Goal: Information Seeking & Learning: Compare options

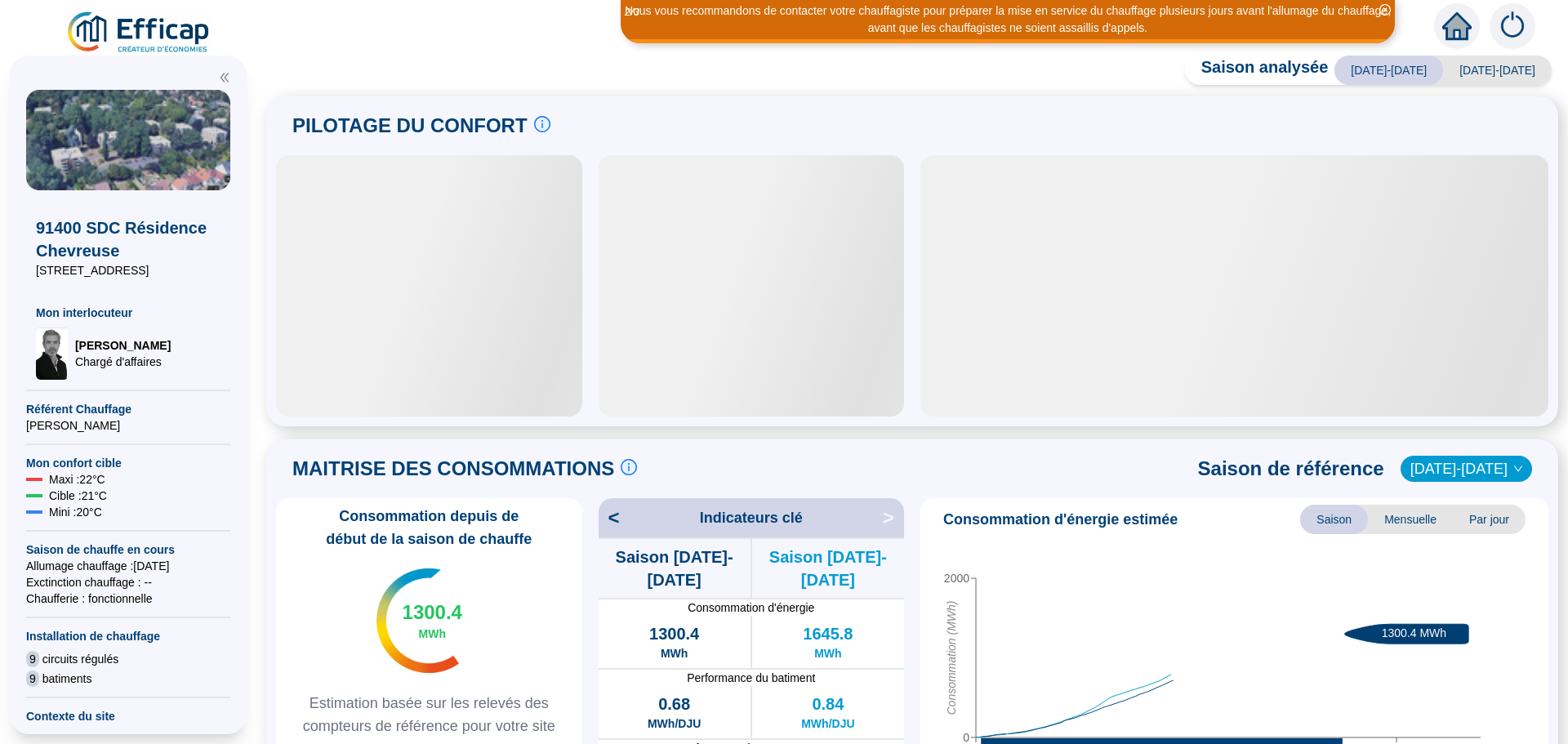
click at [422, 399] on div at bounding box center [429, 286] width 306 height 261
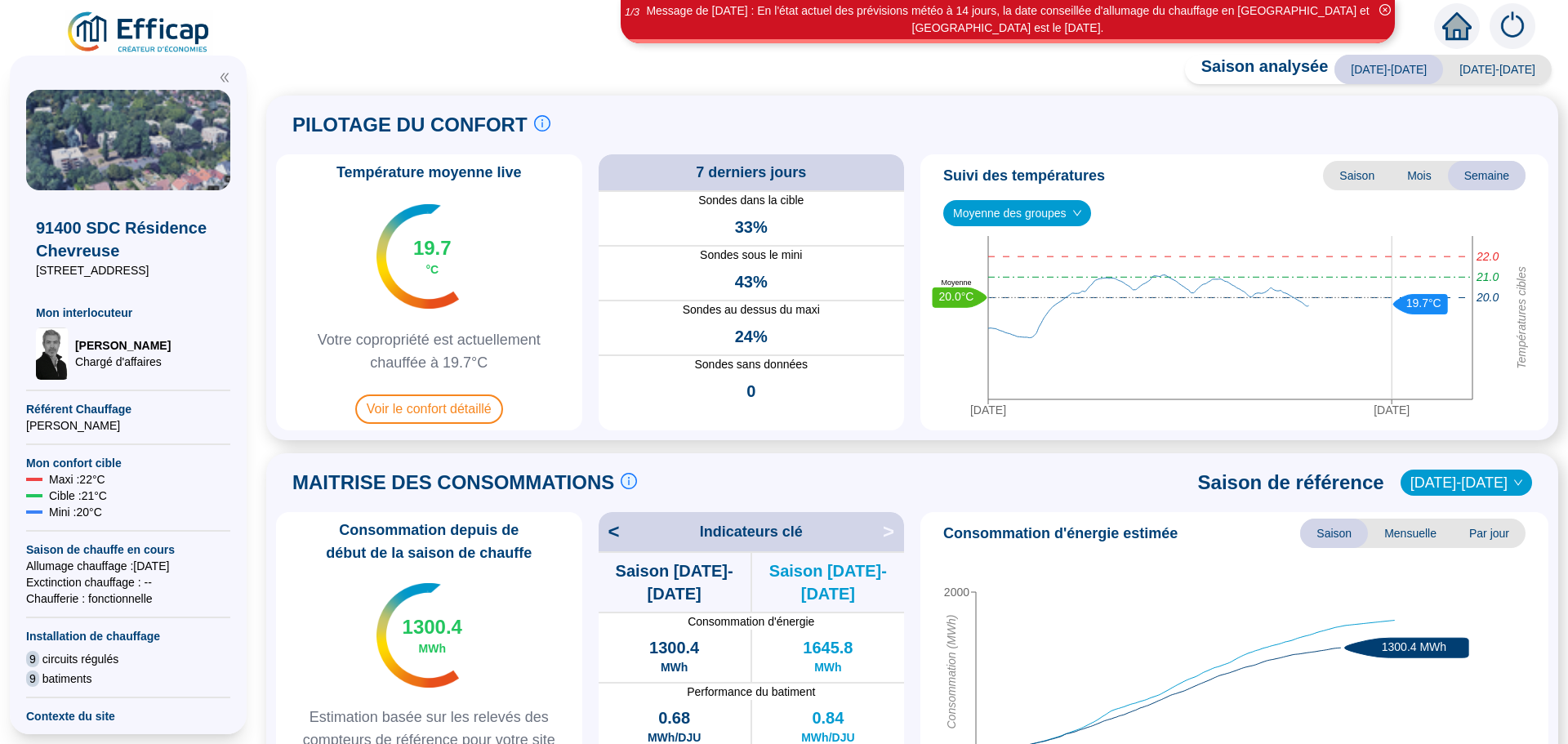
click at [416, 398] on span "Voir le confort détaillé" at bounding box center [429, 409] width 148 height 29
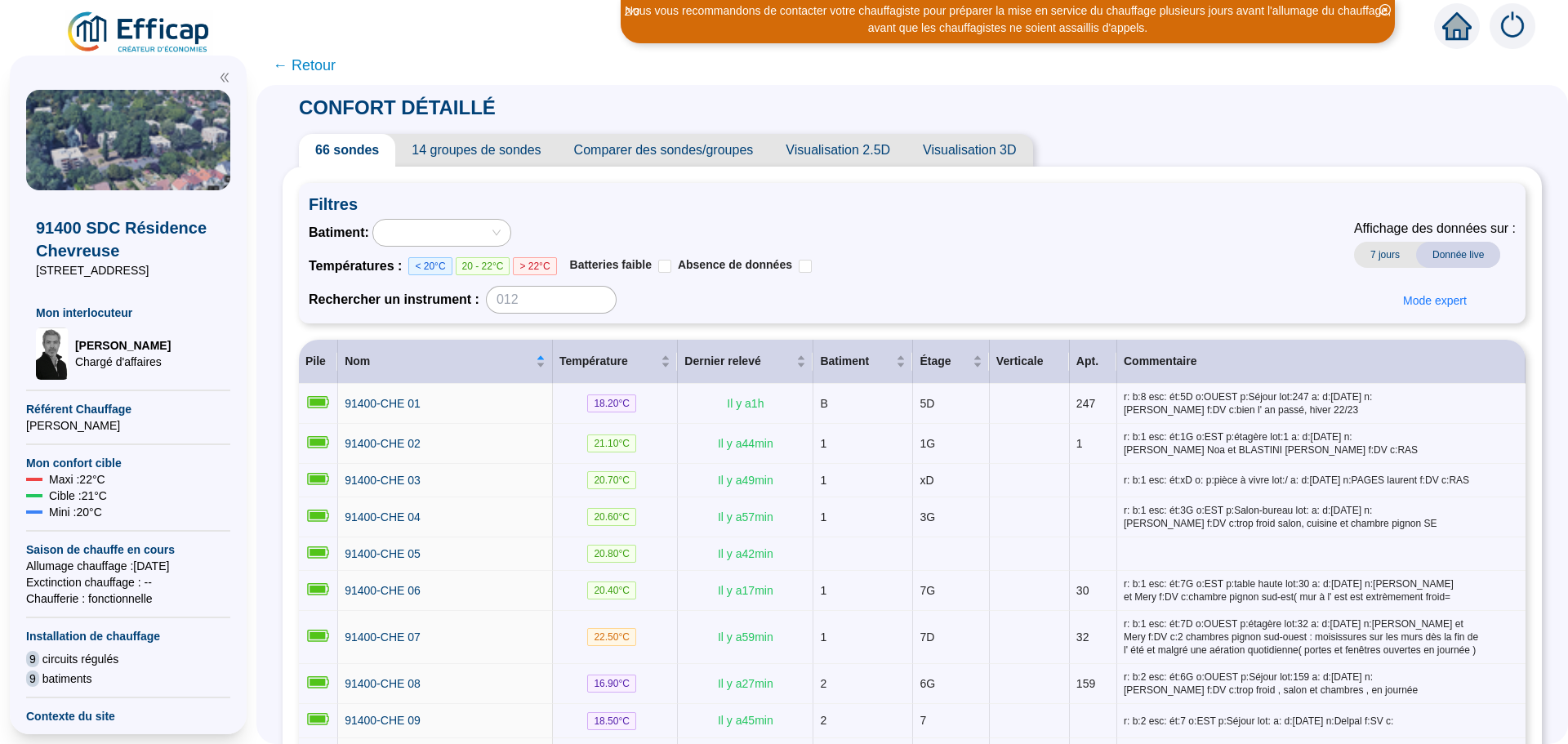
click at [703, 155] on span "Comparer des sondes/groupes" at bounding box center [663, 150] width 213 height 33
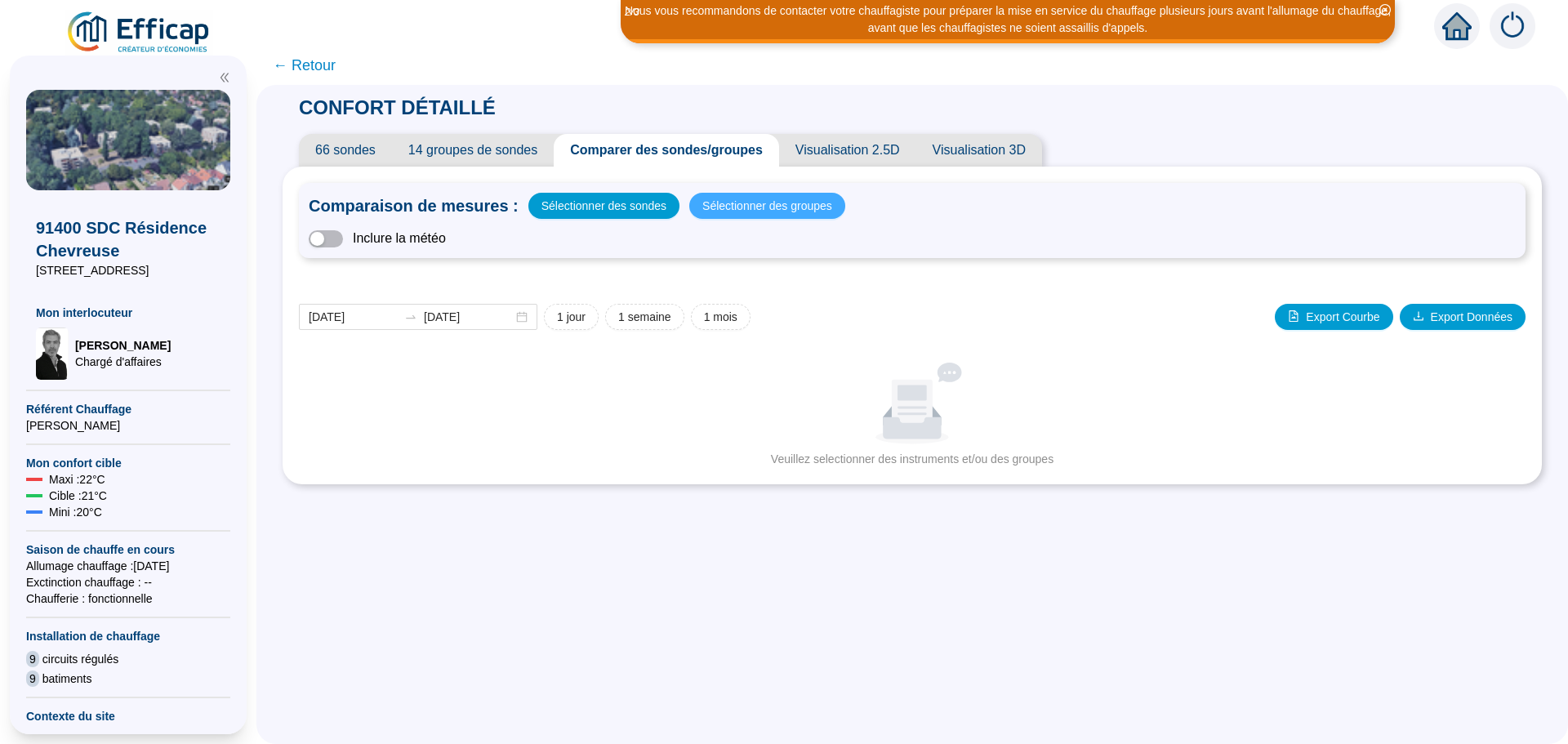
click at [736, 206] on span "Sélectionner des groupes" at bounding box center [767, 205] width 129 height 23
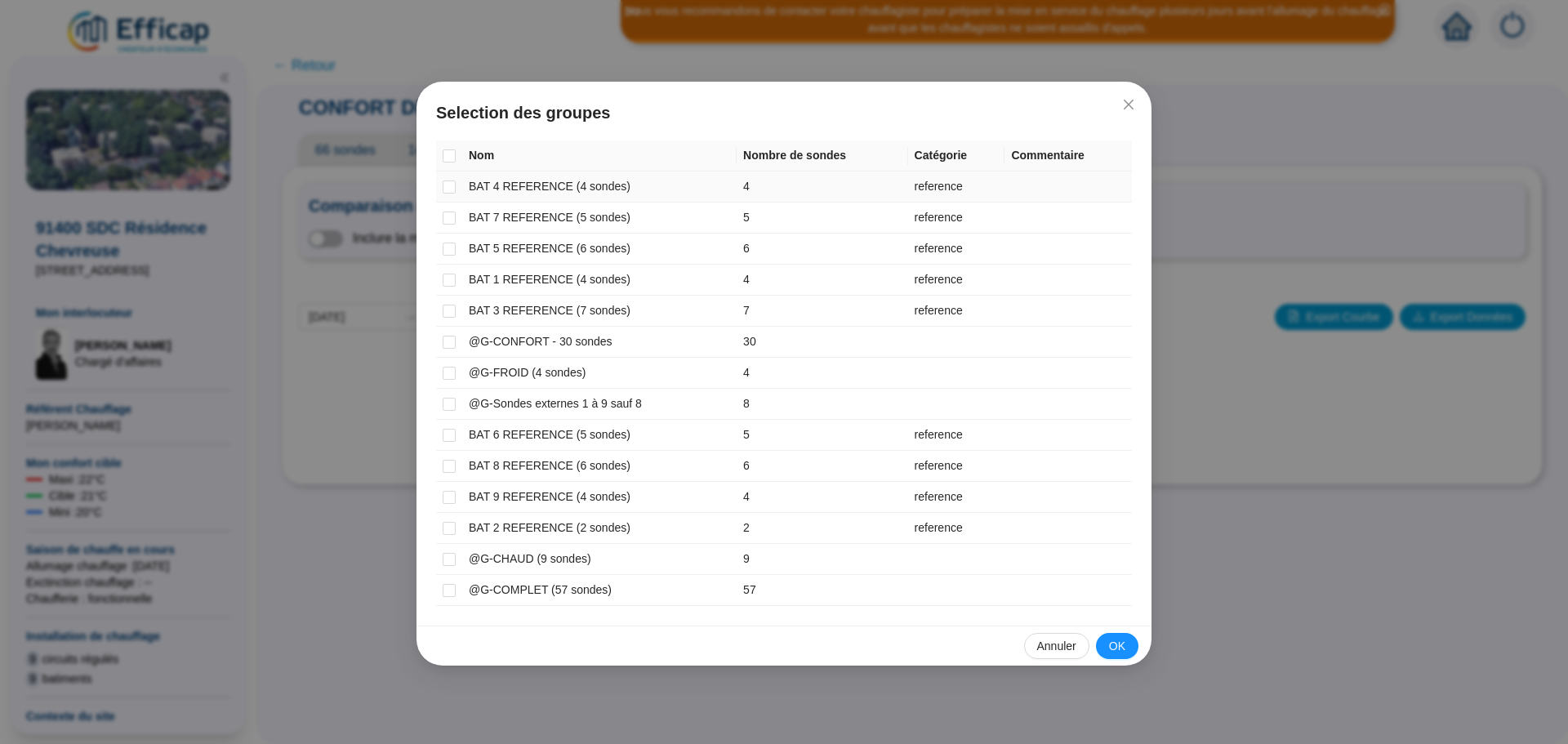
drag, startPoint x: 447, startPoint y: 187, endPoint x: 451, endPoint y: 203, distance: 16.5
click at [449, 191] on input "checkbox" at bounding box center [449, 187] width 13 height 13
checkbox input "true"
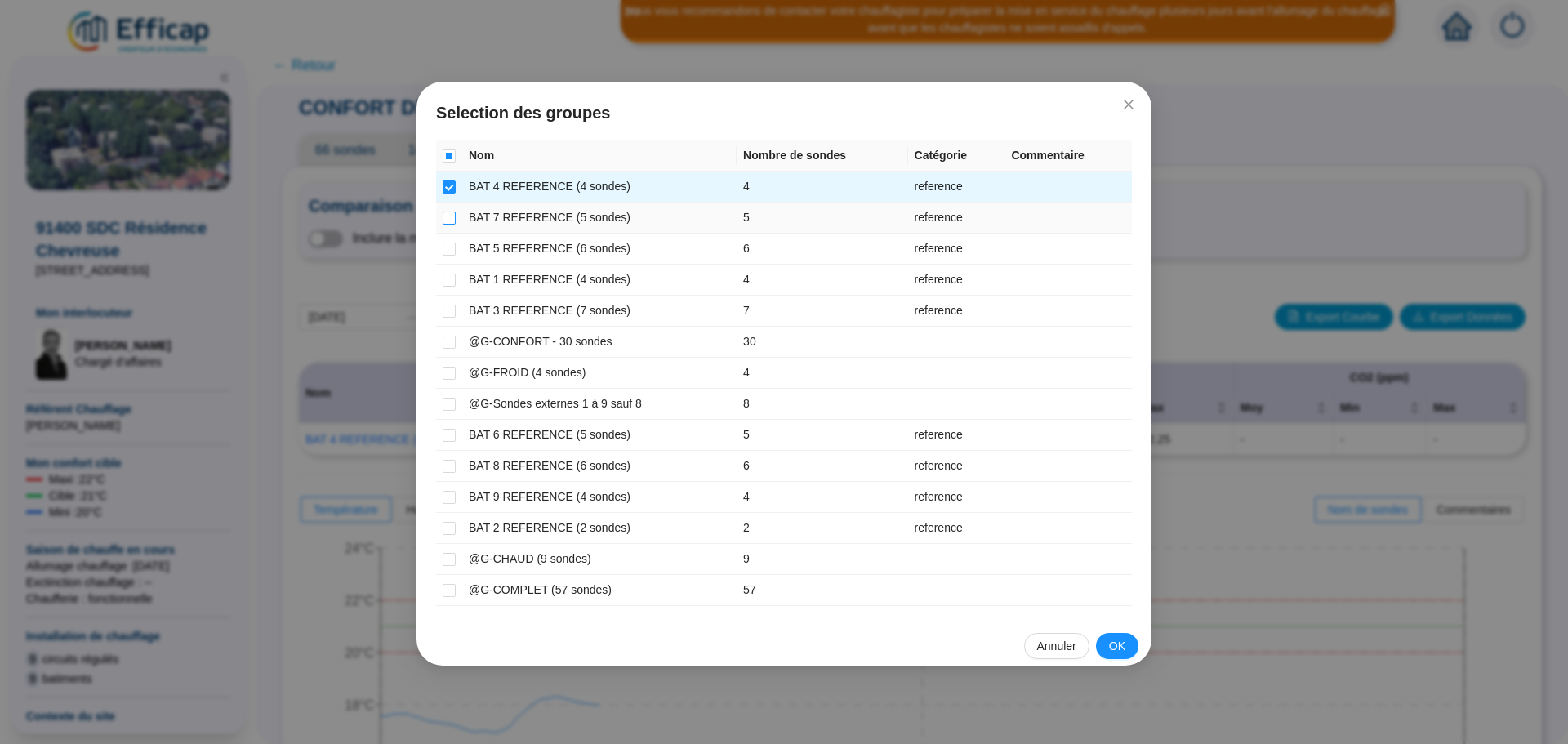
click at [454, 220] on input "checkbox" at bounding box center [449, 219] width 13 height 13
checkbox input "true"
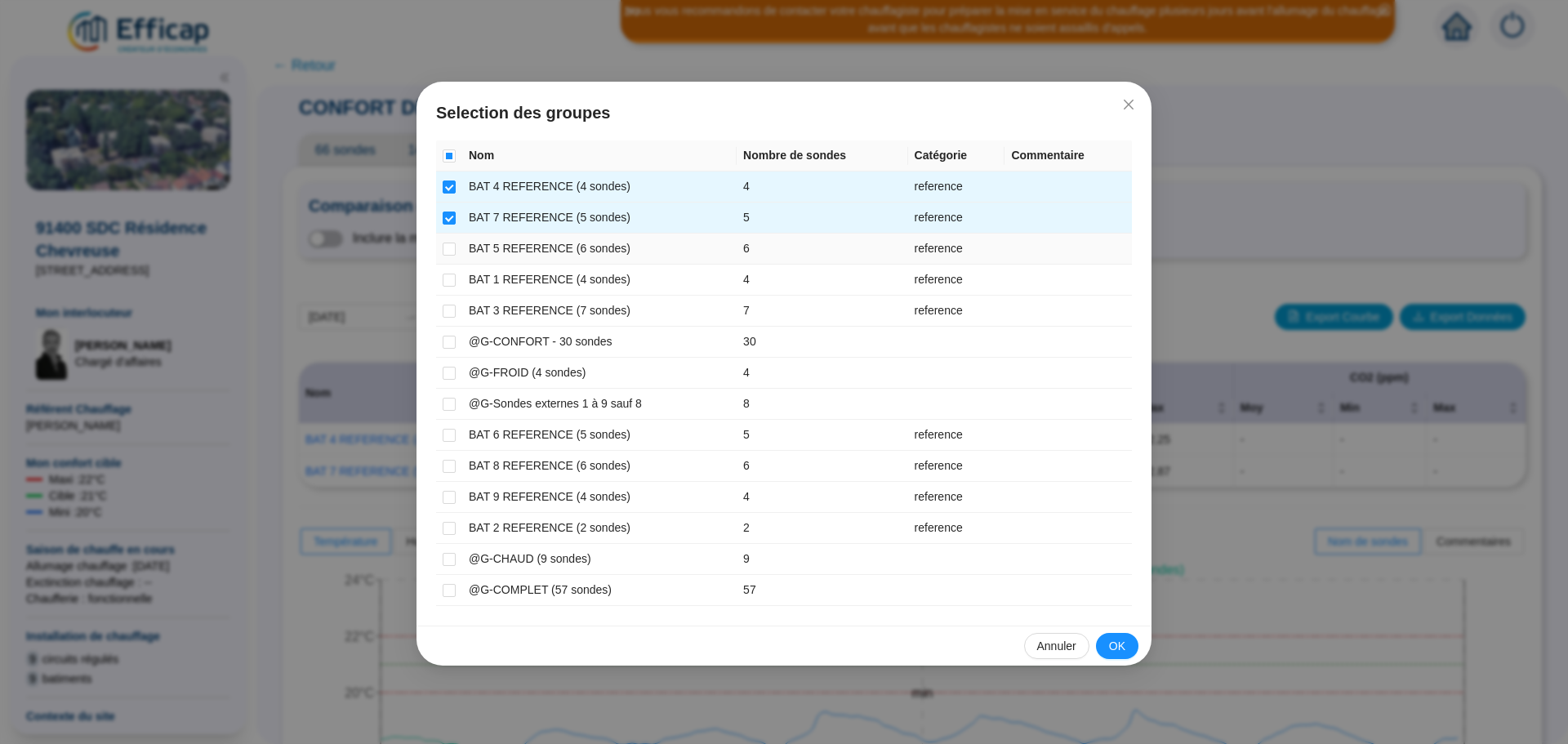
drag, startPoint x: 453, startPoint y: 245, endPoint x: 457, endPoint y: 272, distance: 27.3
click at [453, 247] on input "checkbox" at bounding box center [449, 249] width 13 height 13
checkbox input "true"
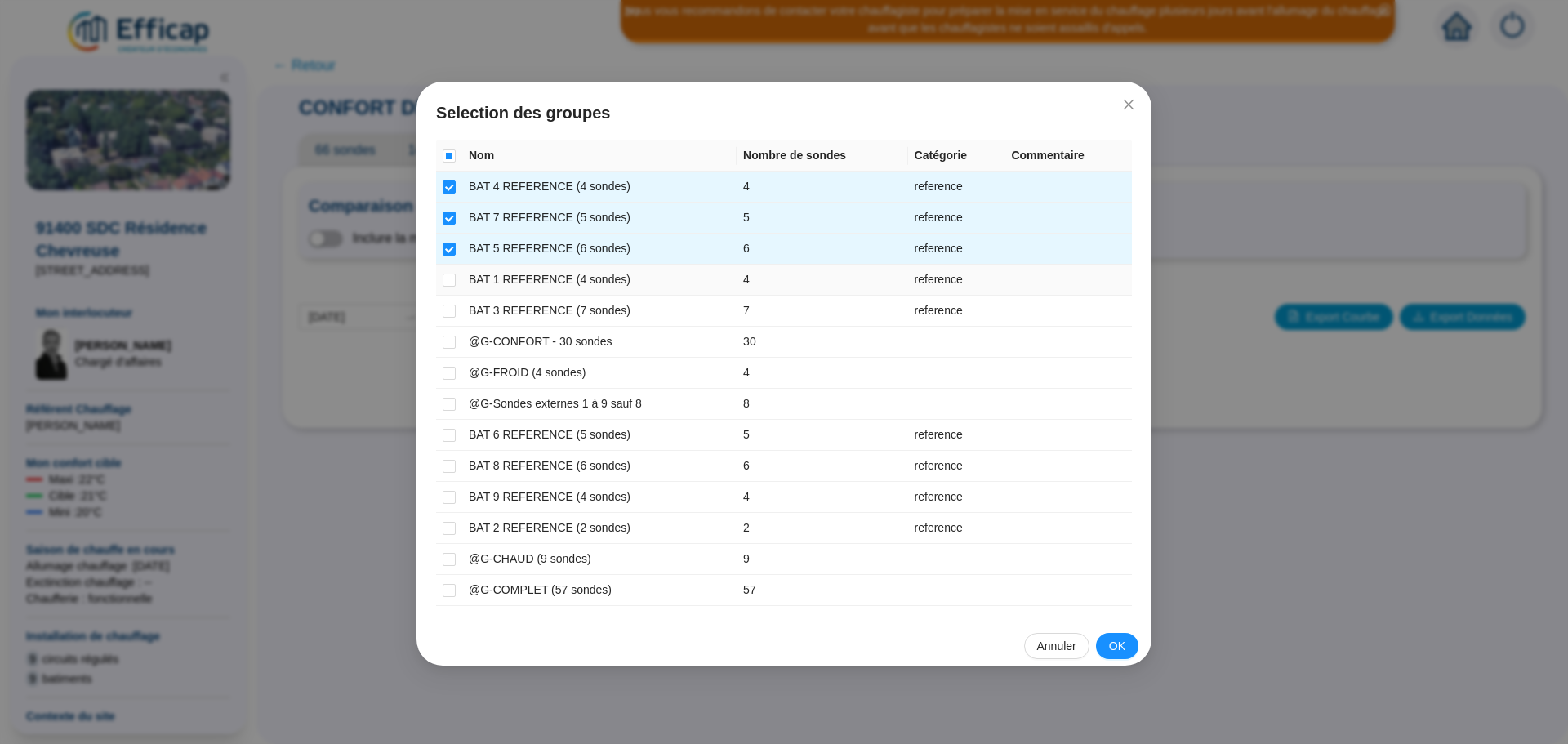
click at [458, 279] on td at bounding box center [449, 280] width 26 height 31
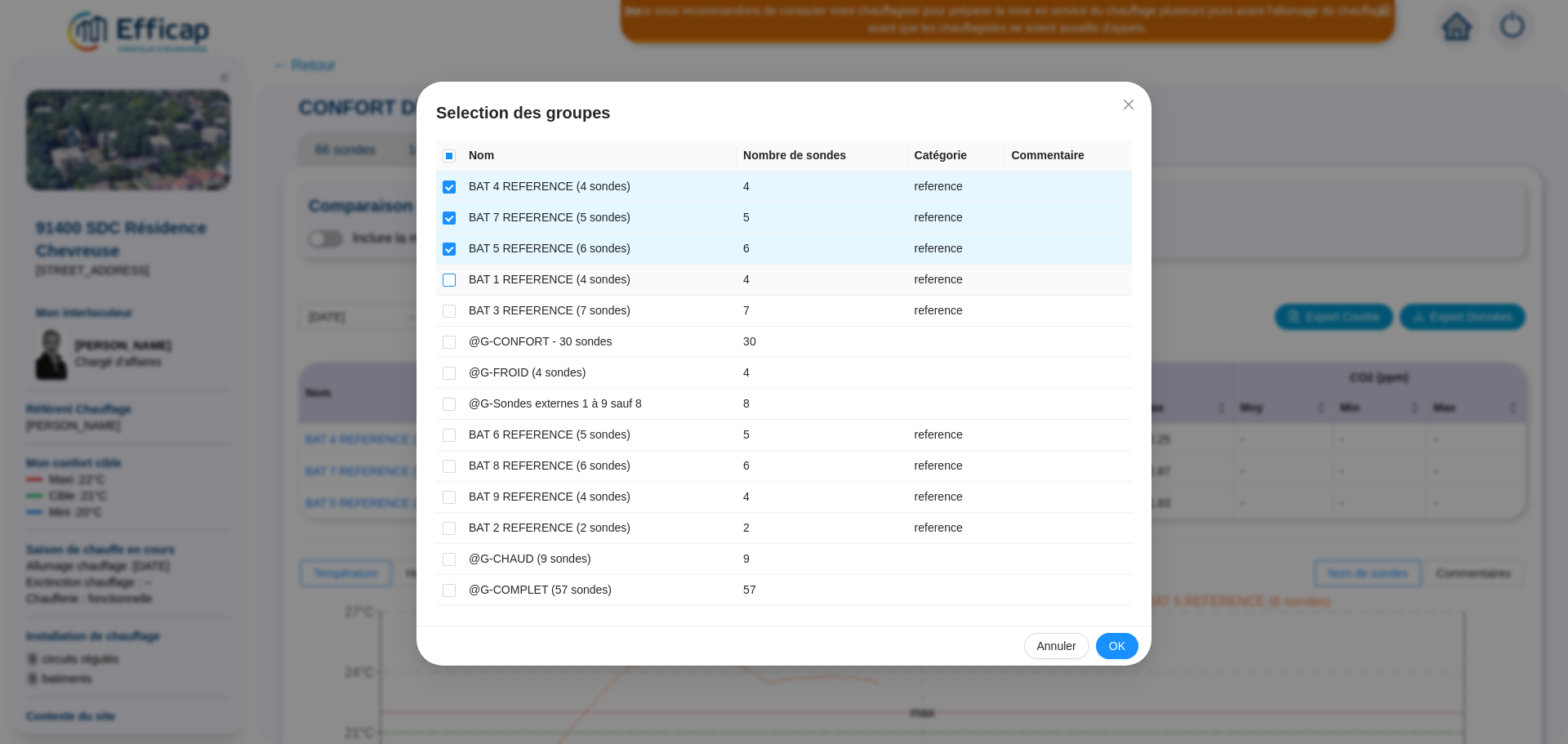
click at [444, 277] on input "checkbox" at bounding box center [449, 280] width 13 height 13
checkbox input "true"
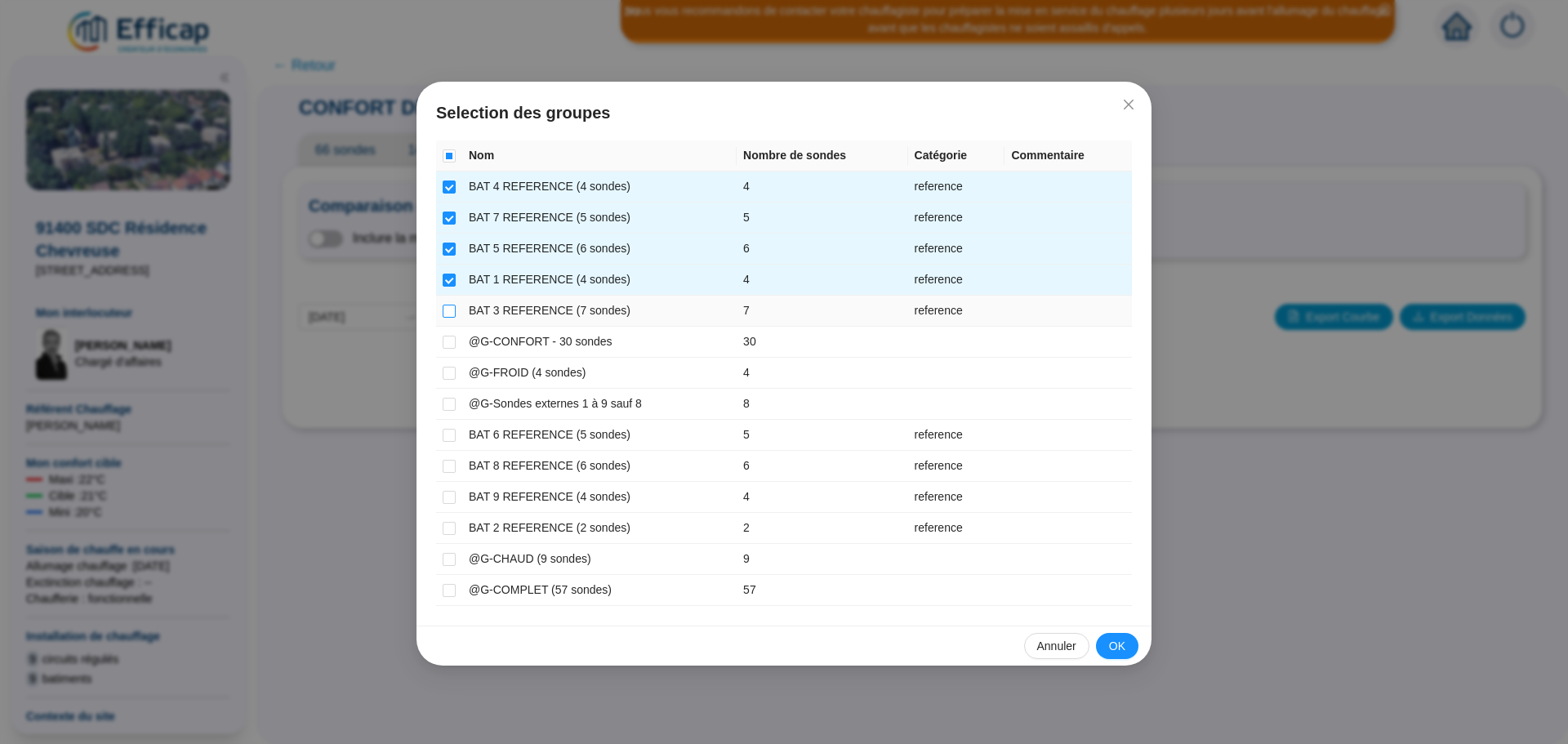
click at [446, 314] on input "checkbox" at bounding box center [449, 311] width 13 height 13
checkbox input "true"
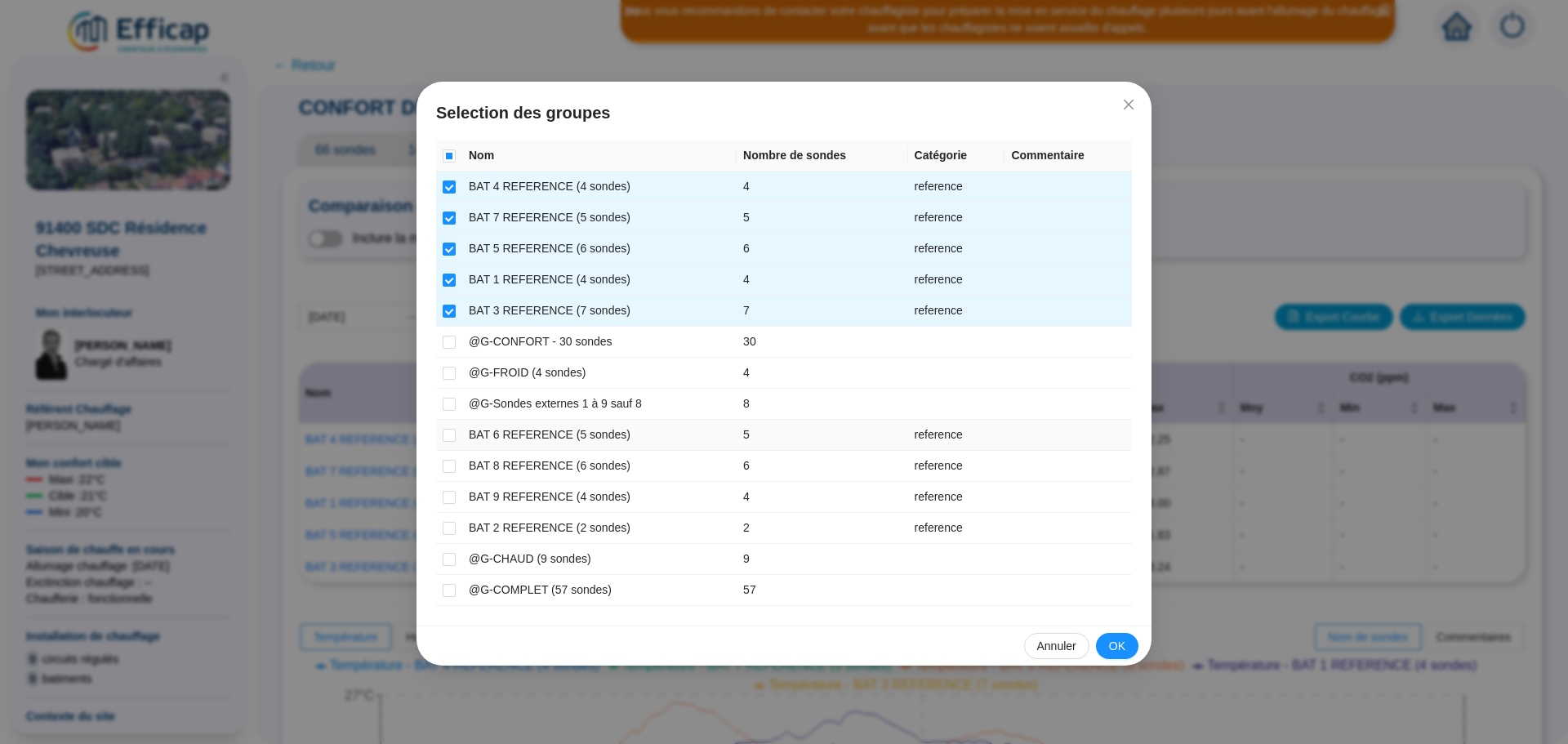
click at [441, 435] on td at bounding box center [449, 435] width 26 height 31
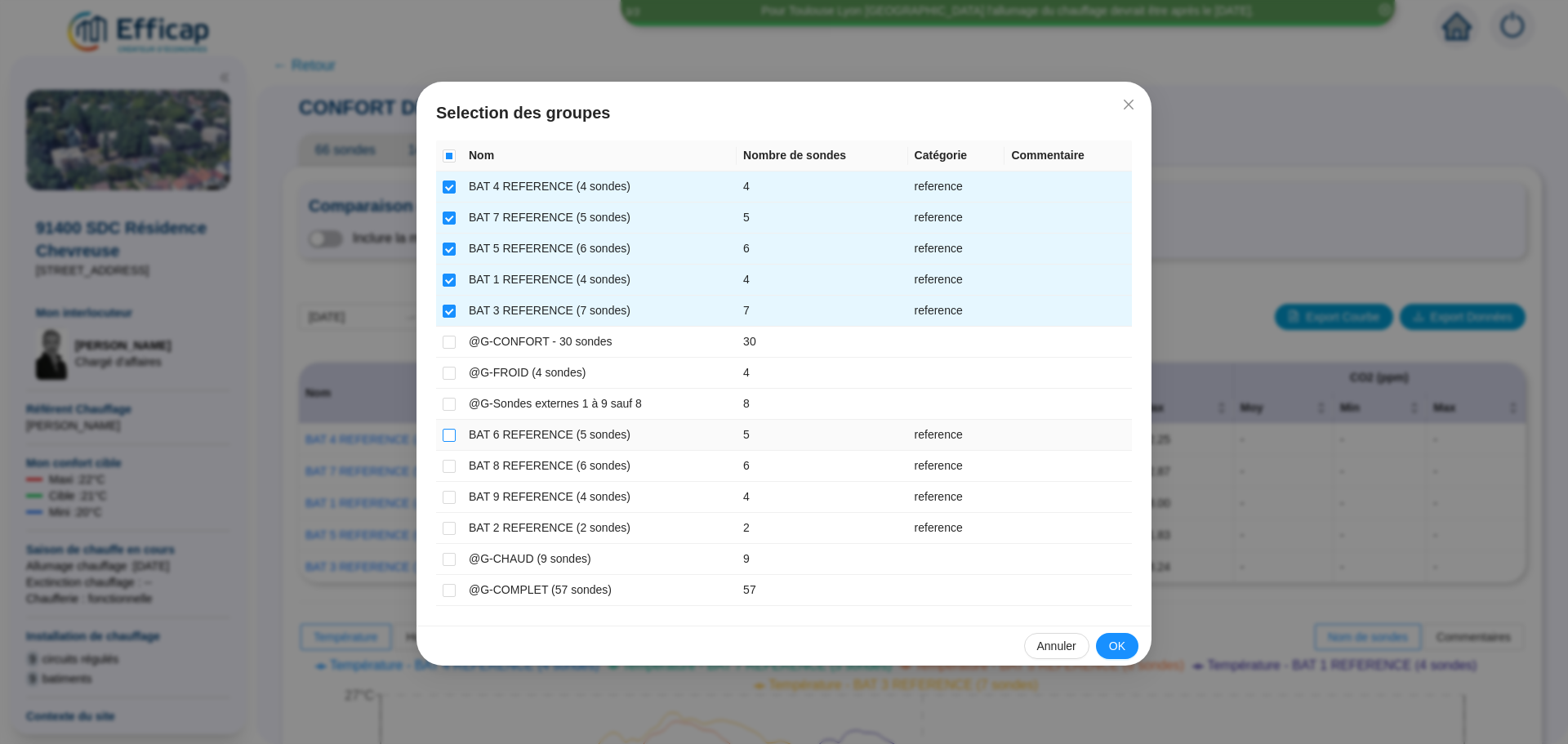
click at [446, 441] on label at bounding box center [449, 435] width 13 height 17
click at [446, 441] on input "checkbox" at bounding box center [449, 435] width 13 height 13
checkbox input "true"
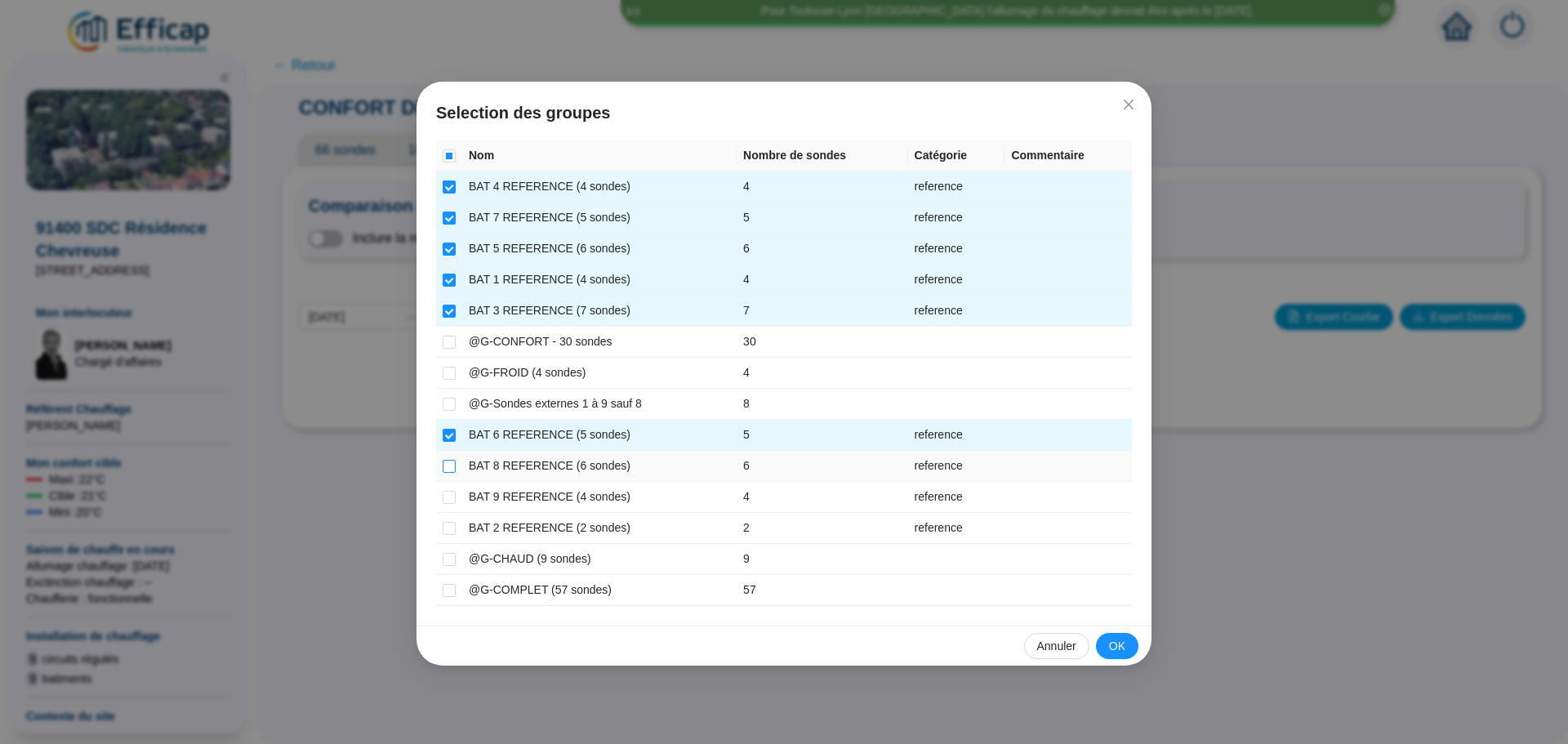
click at [443, 462] on input "checkbox" at bounding box center [449, 467] width 13 height 13
checkbox input "true"
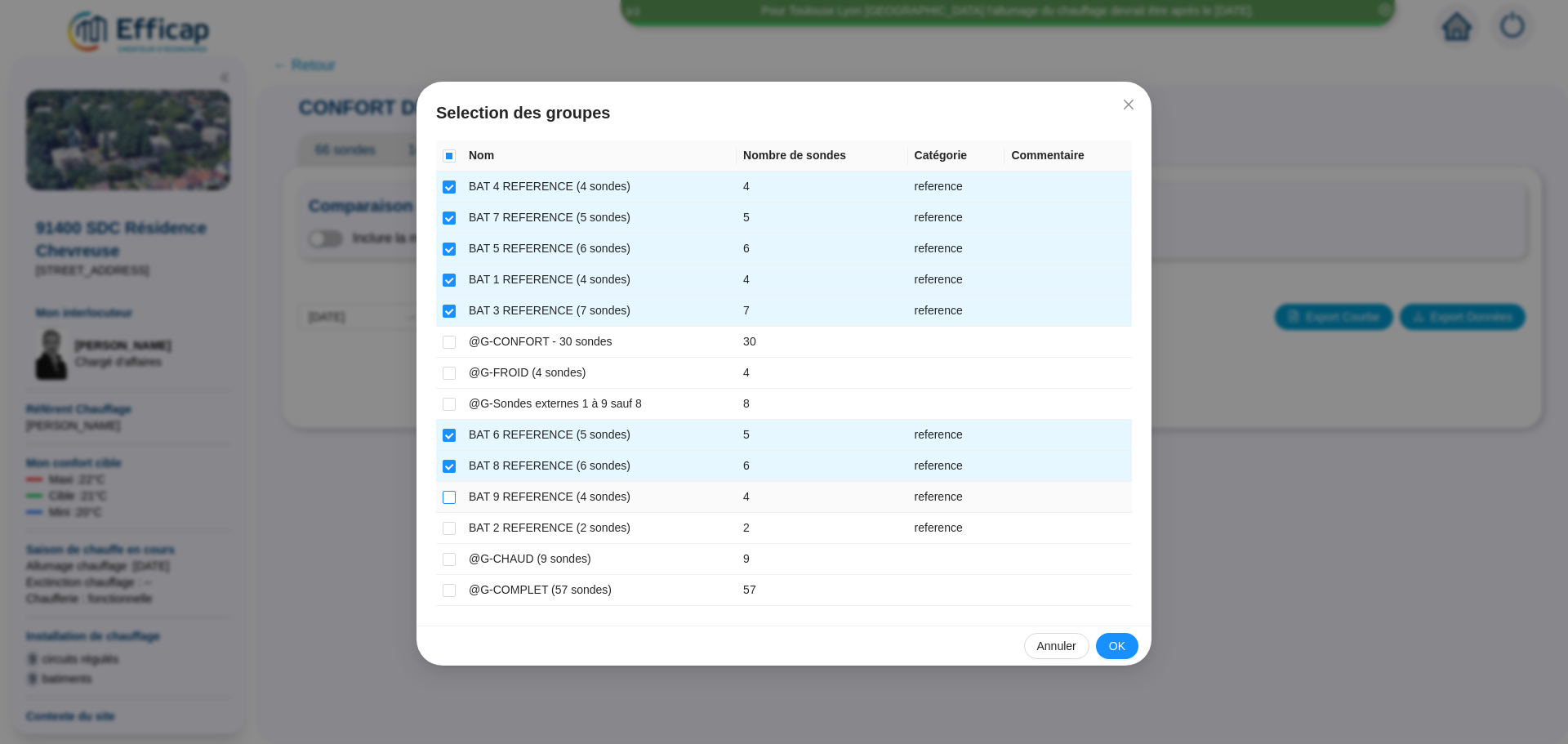
click at [443, 499] on input "checkbox" at bounding box center [449, 498] width 13 height 13
checkbox input "true"
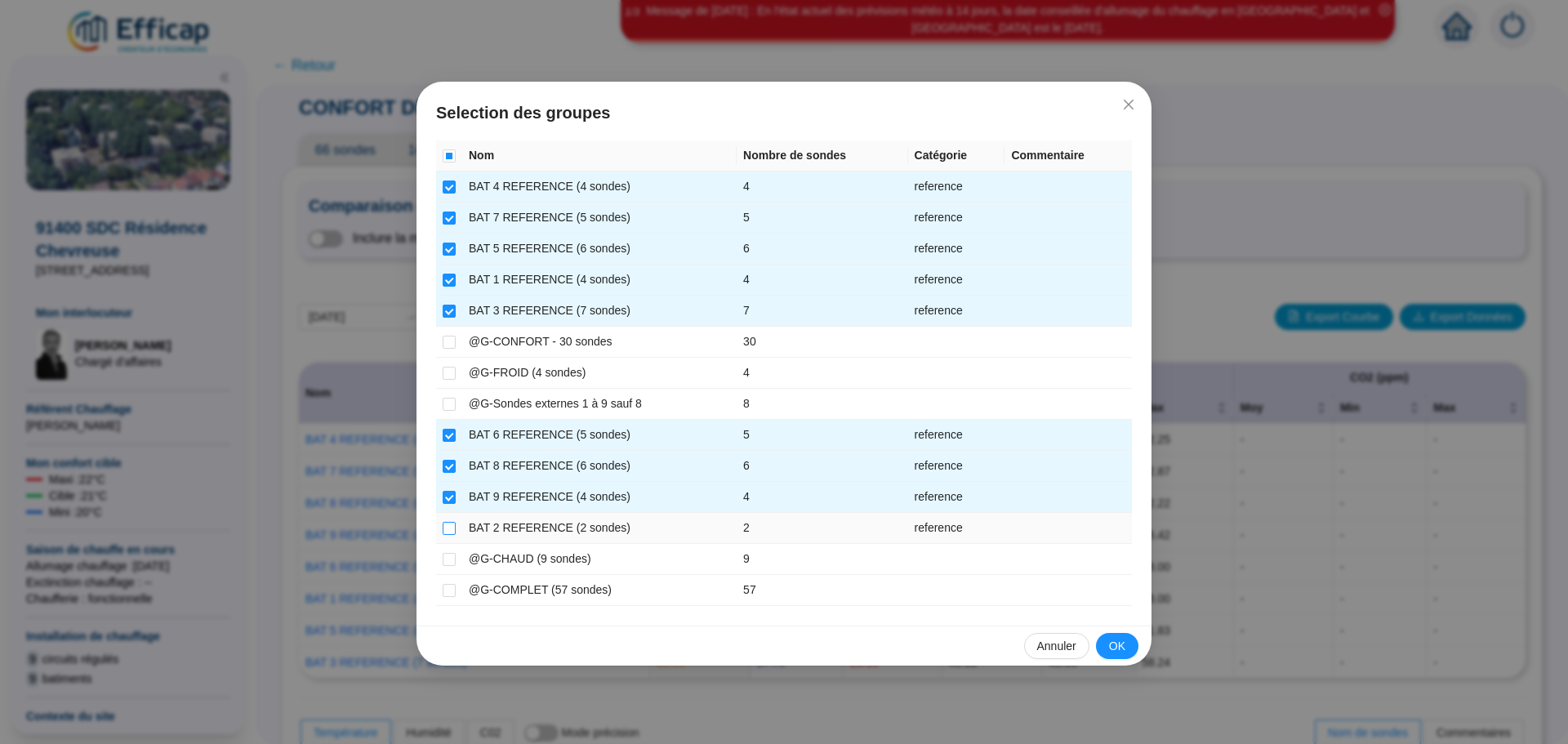
click at [452, 527] on input "checkbox" at bounding box center [449, 529] width 13 height 13
checkbox input "true"
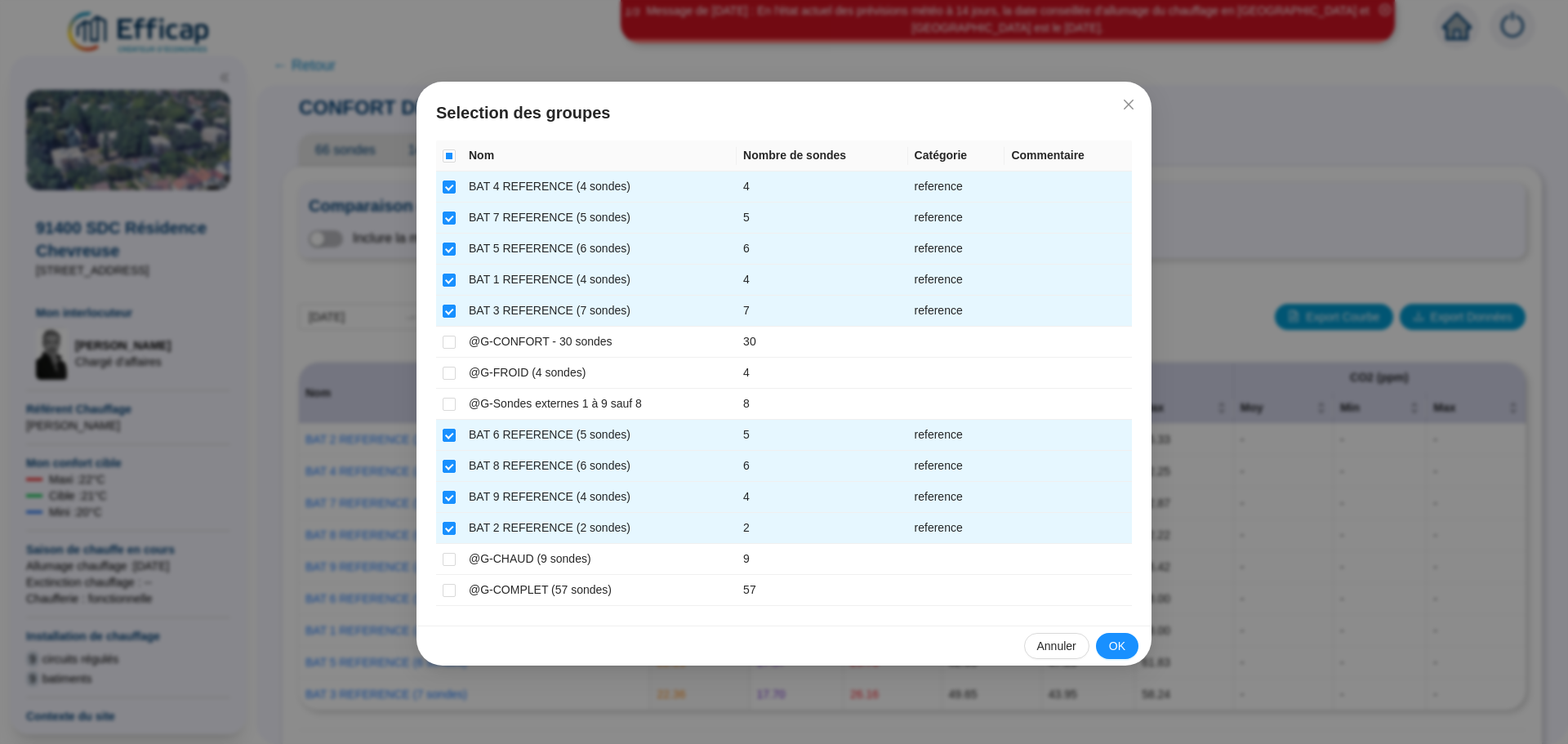
click at [1117, 634] on button "OK" at bounding box center [1117, 646] width 43 height 26
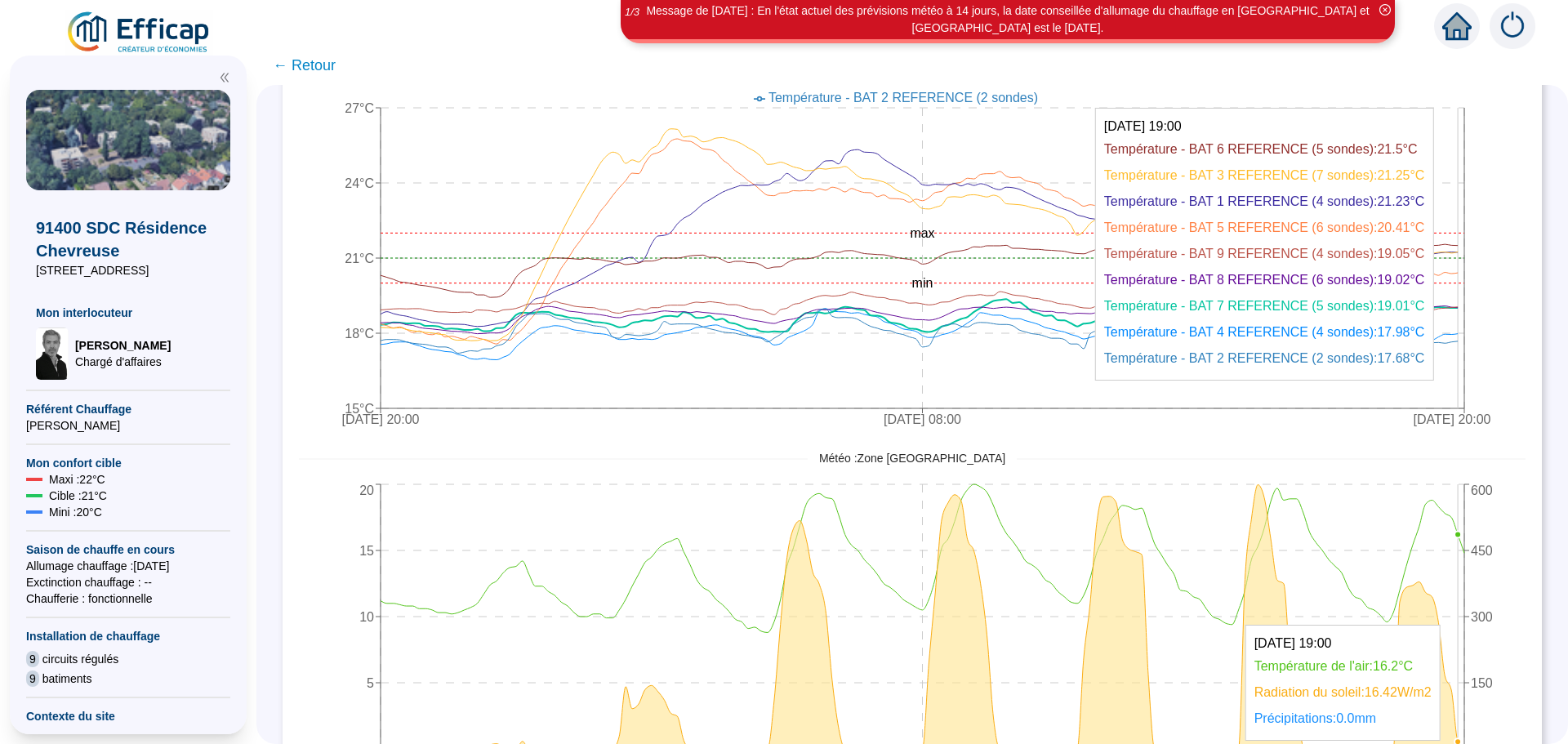
scroll to position [672, 0]
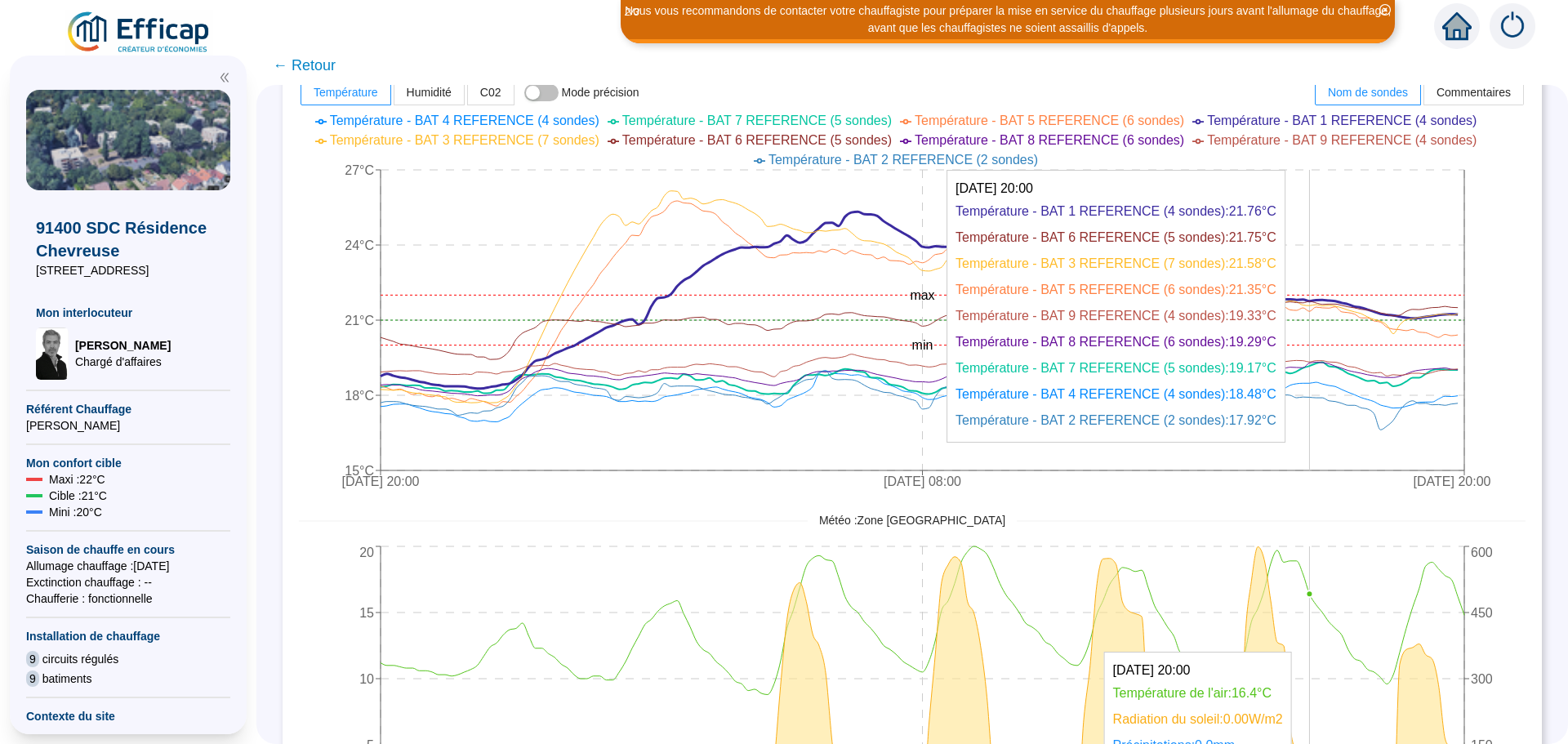
click at [1319, 208] on icon "[DATE] 20:00 [DATE] 08:00 [DATE] 20:00 15°C 18°C 21°C 24°C 27°C min max" at bounding box center [900, 303] width 1202 height 392
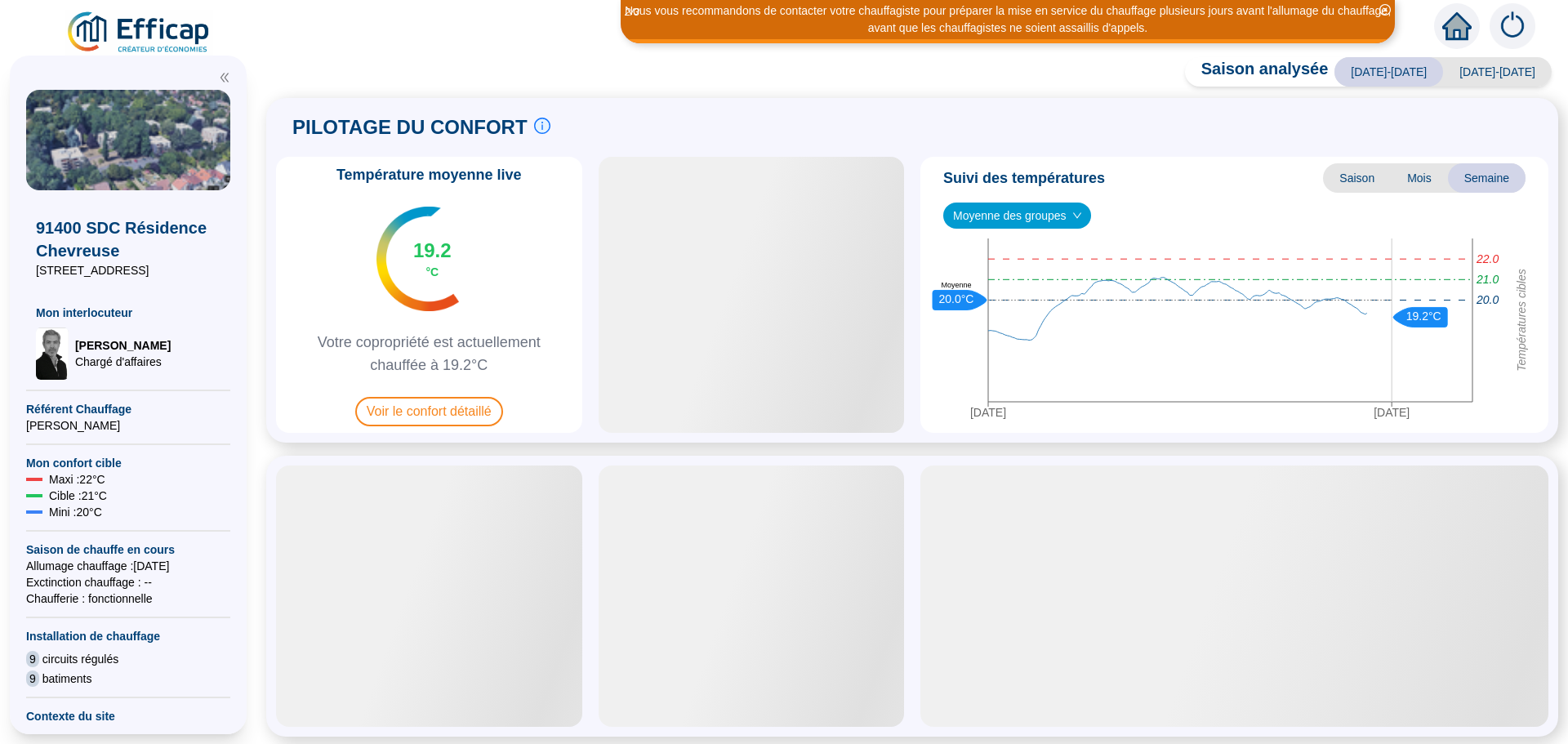
click at [416, 408] on span "Voir le confort détaillé" at bounding box center [429, 411] width 148 height 29
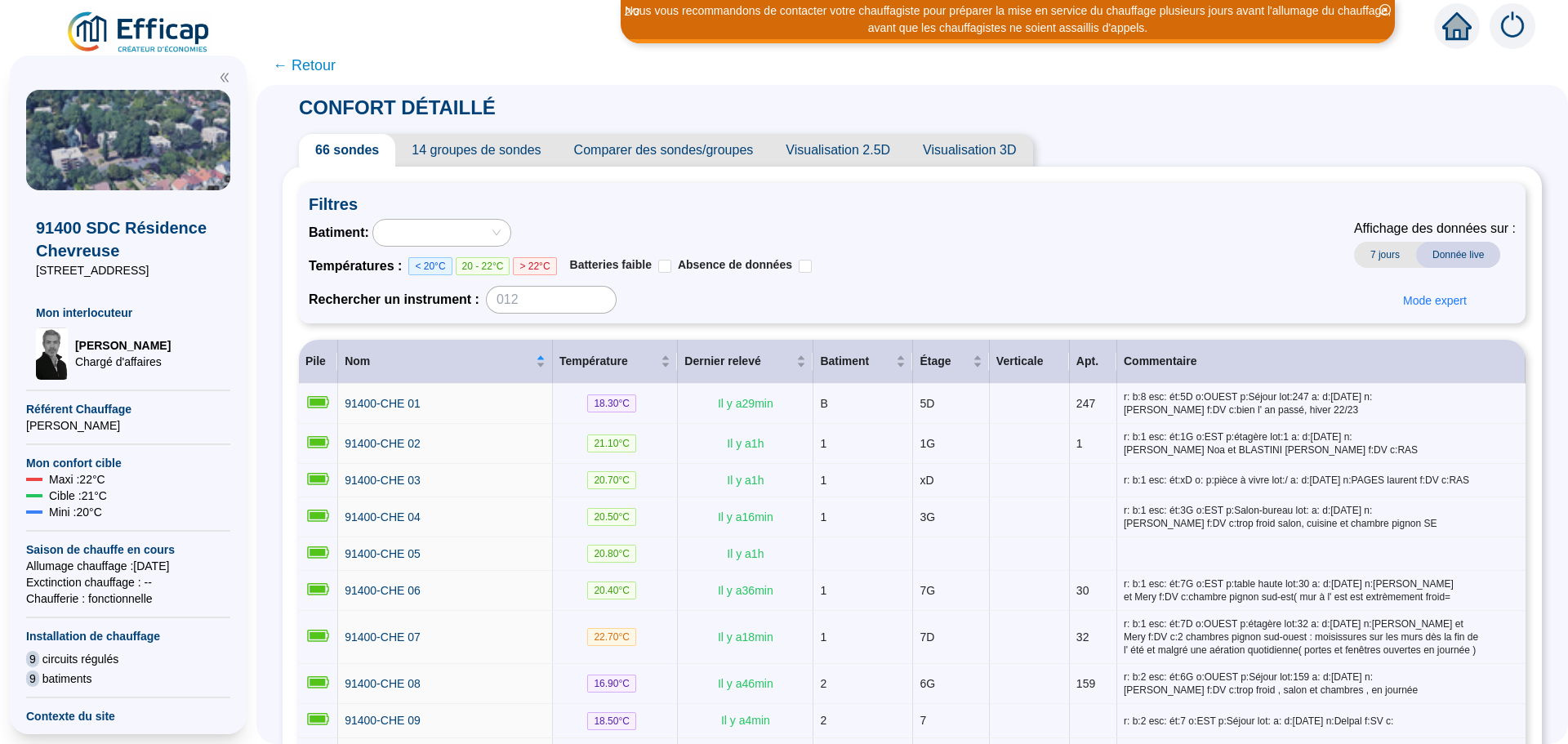
click at [742, 160] on span "Comparer des sondes/groupes" at bounding box center [663, 150] width 213 height 33
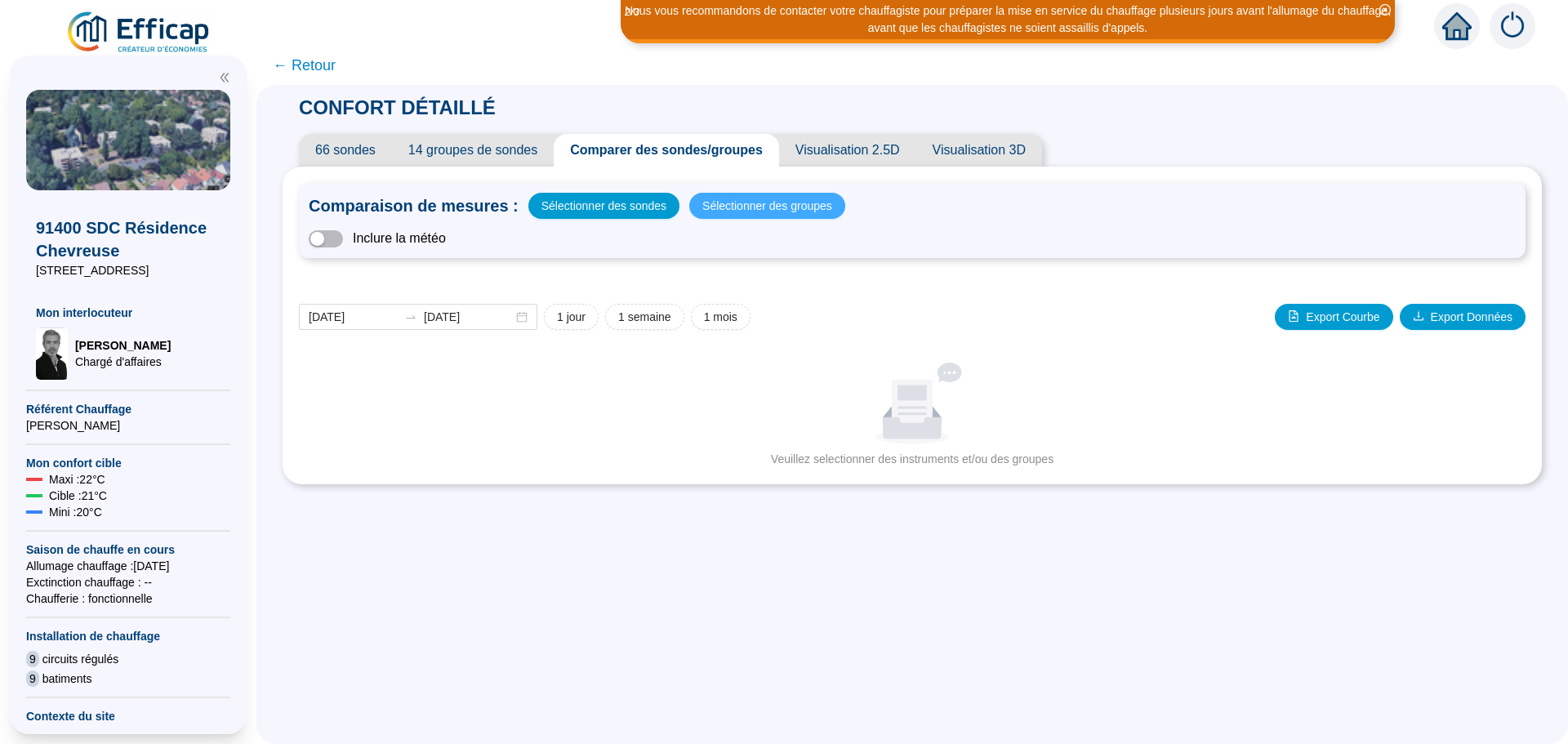
click at [742, 205] on span "Sélectionner des groupes" at bounding box center [767, 205] width 129 height 23
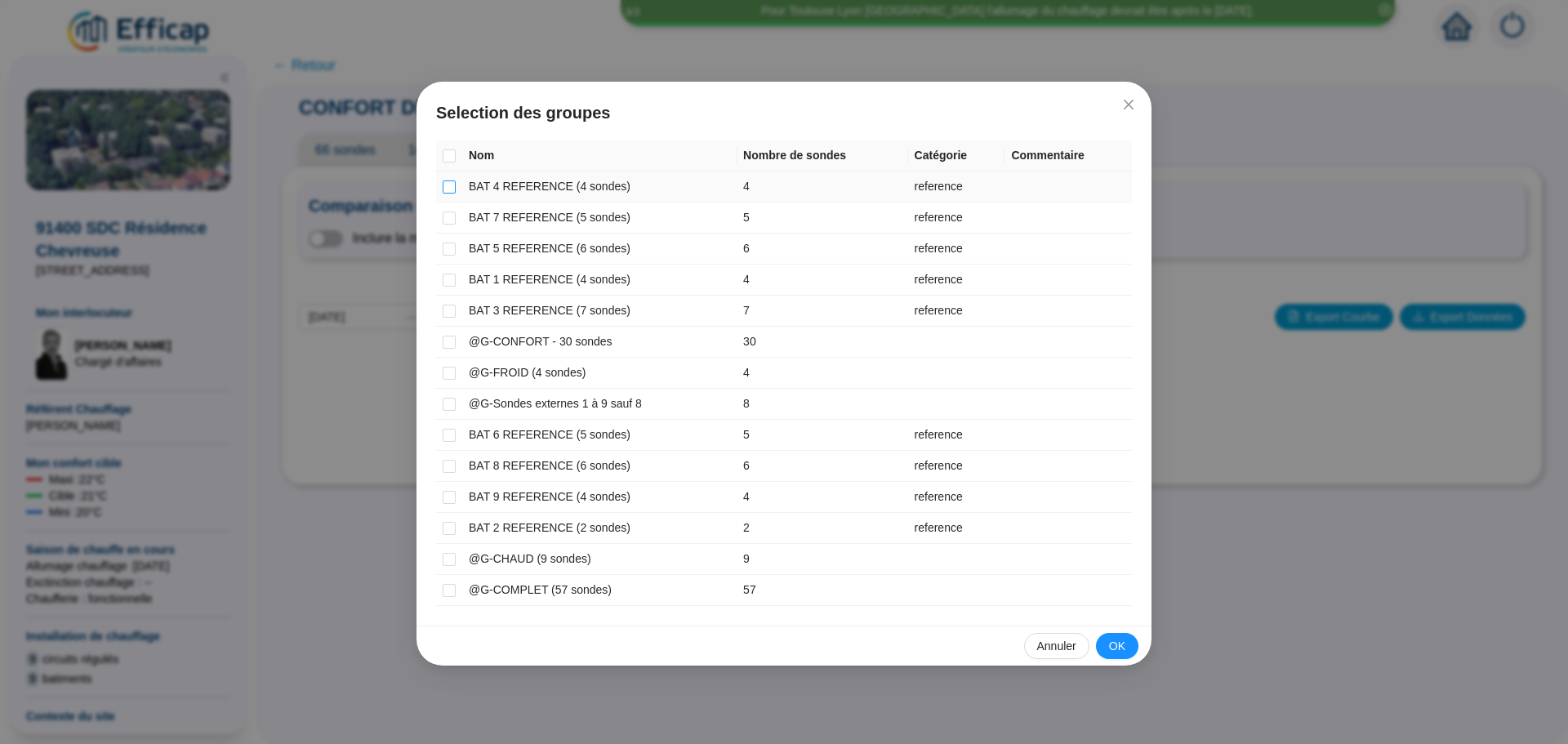
click at [448, 187] on input "checkbox" at bounding box center [449, 187] width 13 height 13
checkbox input "true"
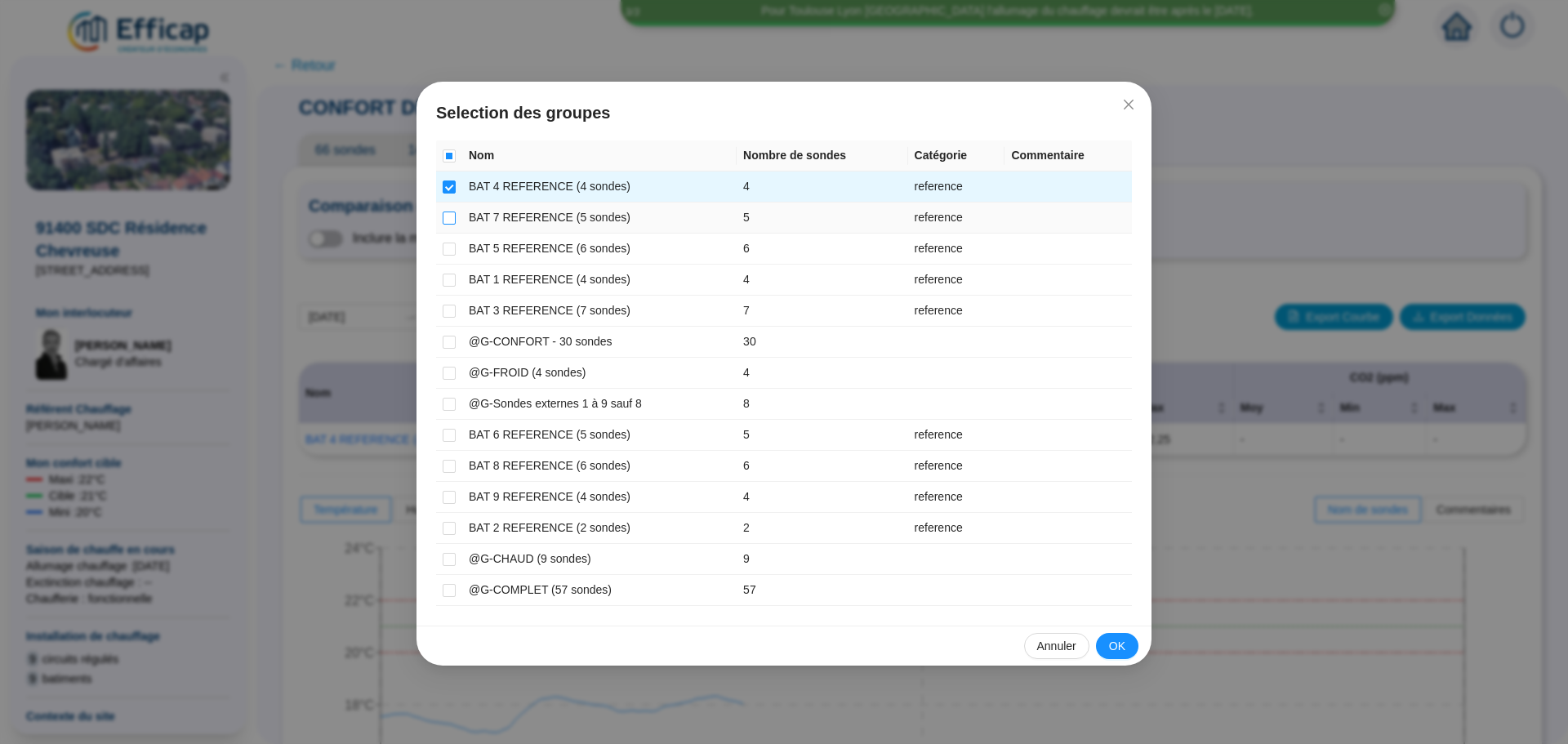
click at [451, 219] on input "checkbox" at bounding box center [449, 219] width 13 height 13
checkbox input "true"
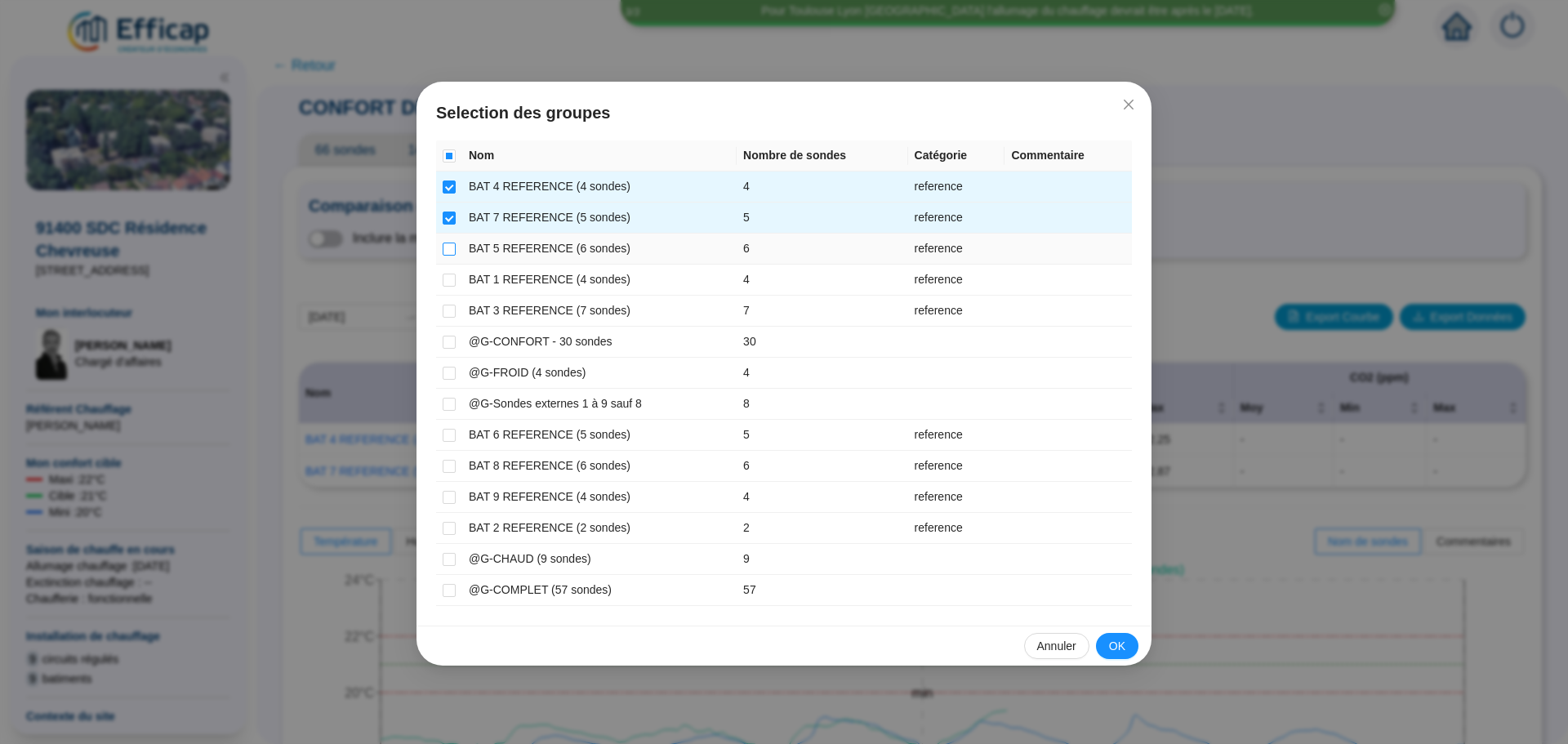
click at [451, 246] on input "checkbox" at bounding box center [449, 249] width 13 height 13
checkbox input "true"
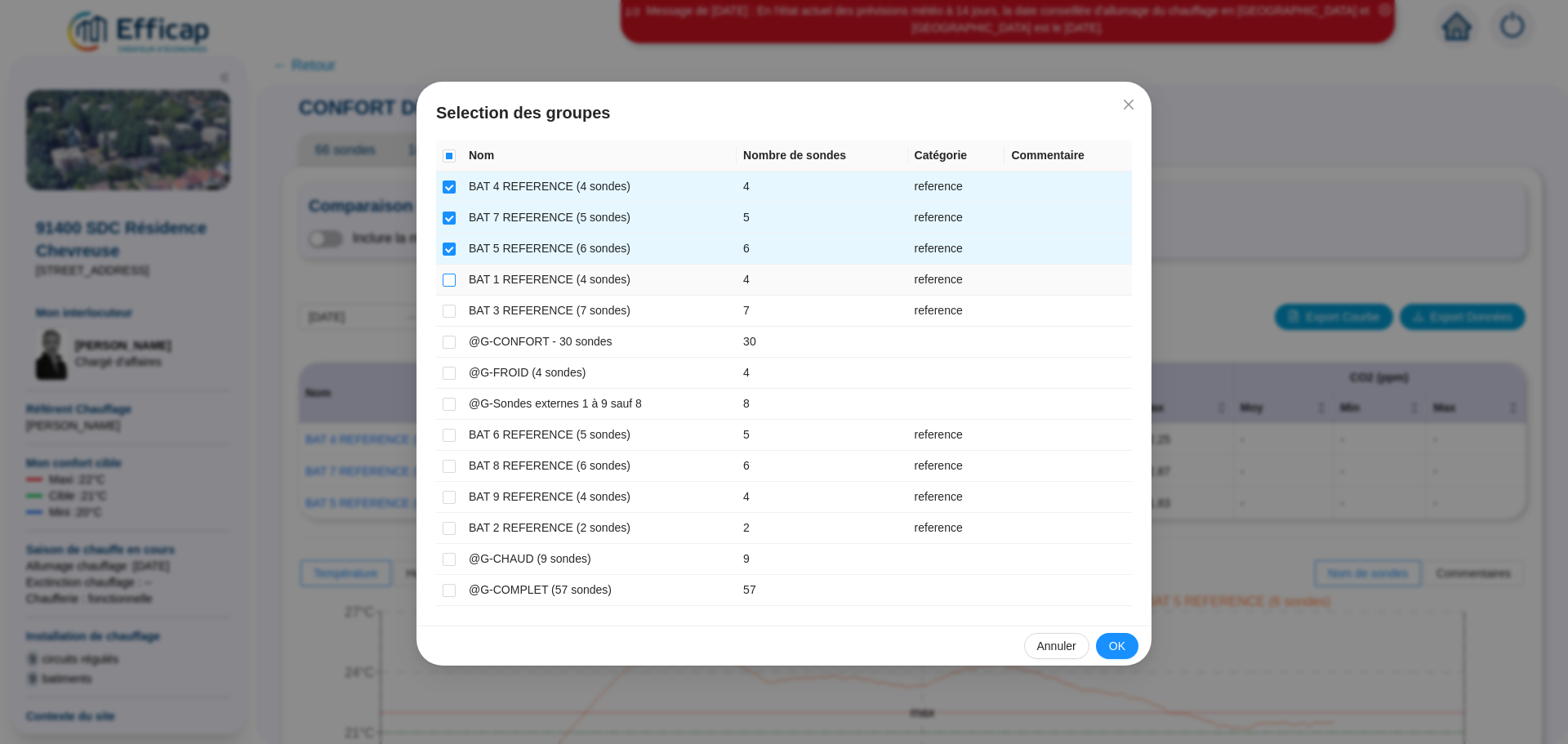
click at [455, 280] on input "checkbox" at bounding box center [449, 280] width 13 height 13
checkbox input "true"
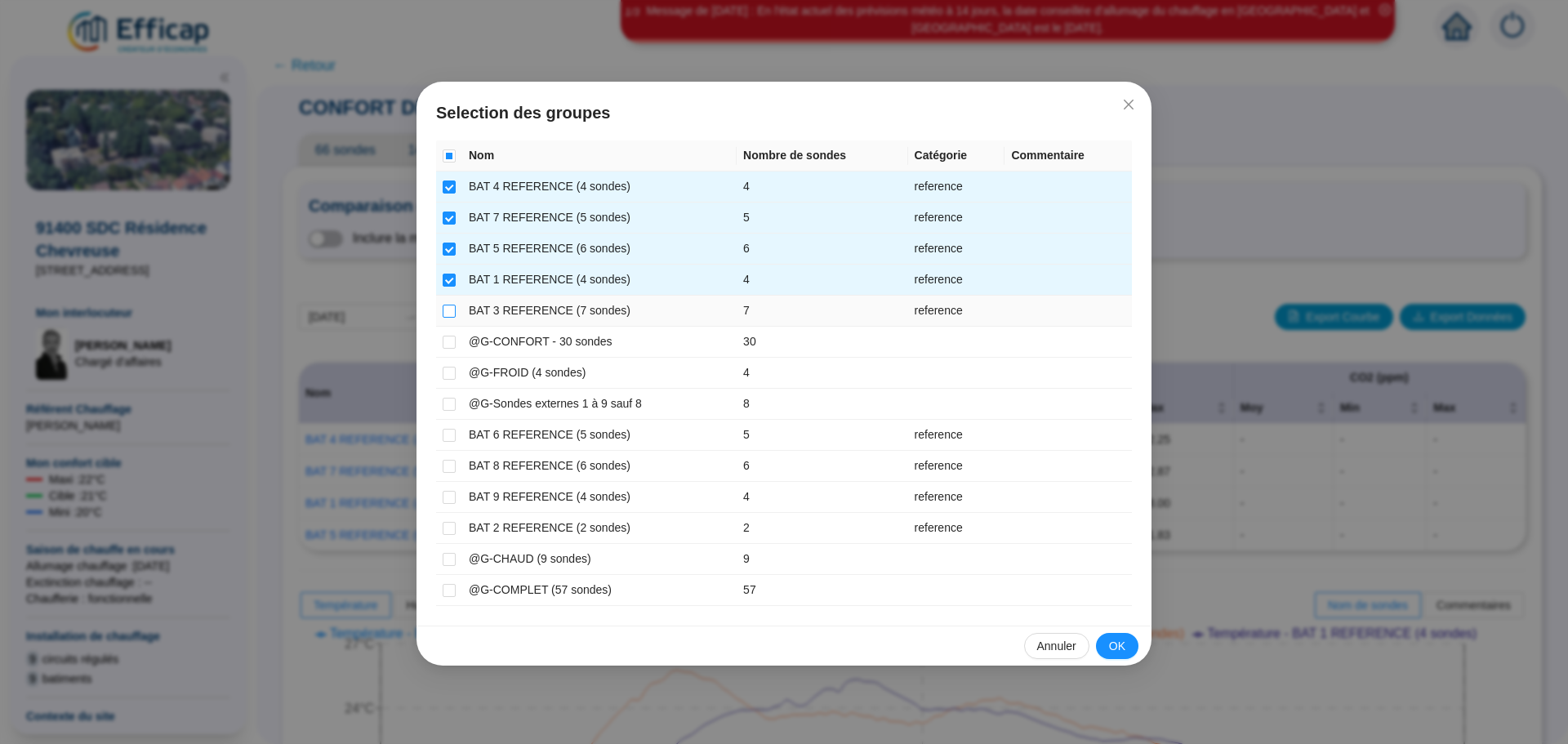
click at [443, 314] on input "checkbox" at bounding box center [449, 311] width 13 height 13
checkbox input "true"
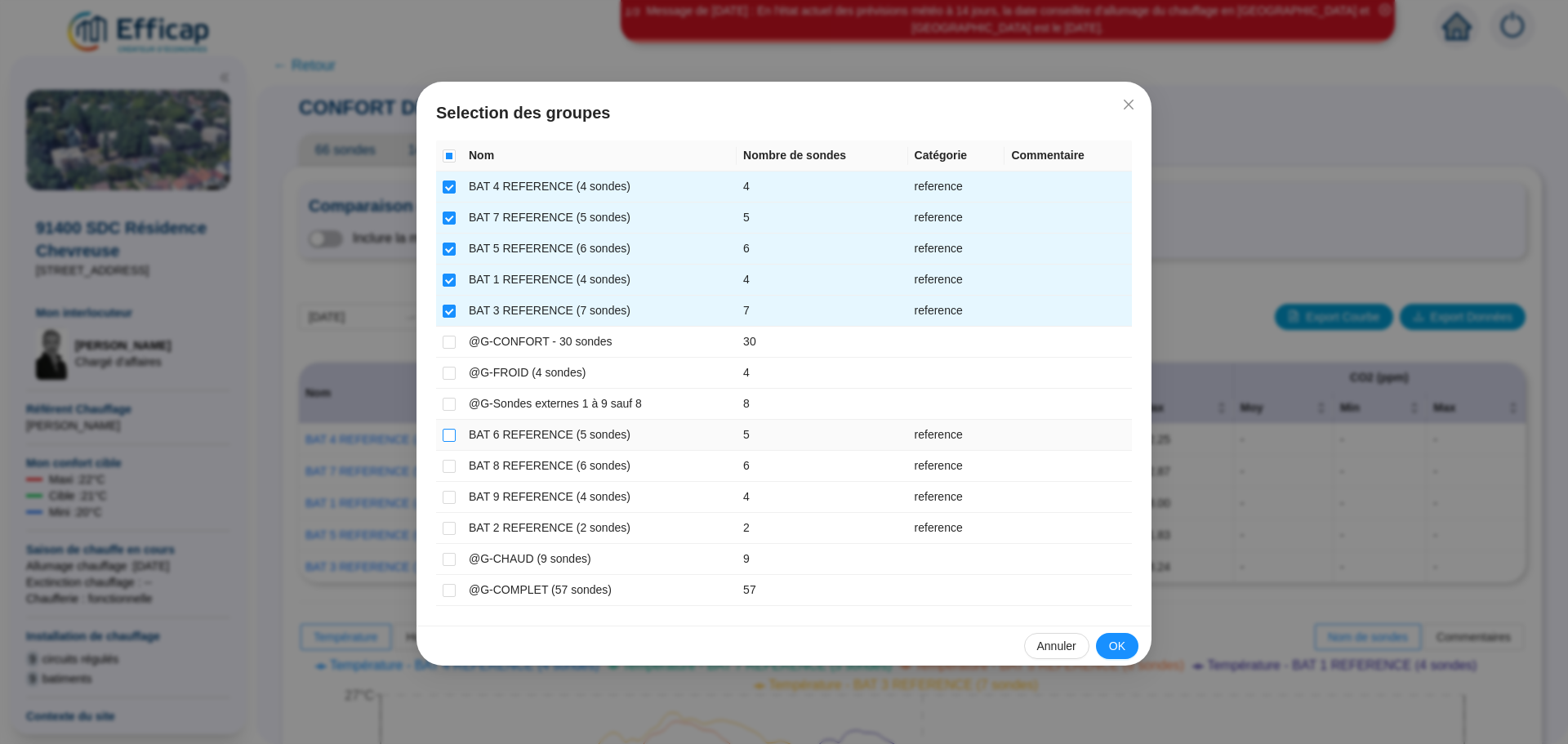
click at [449, 437] on input "checkbox" at bounding box center [449, 435] width 13 height 13
checkbox input "true"
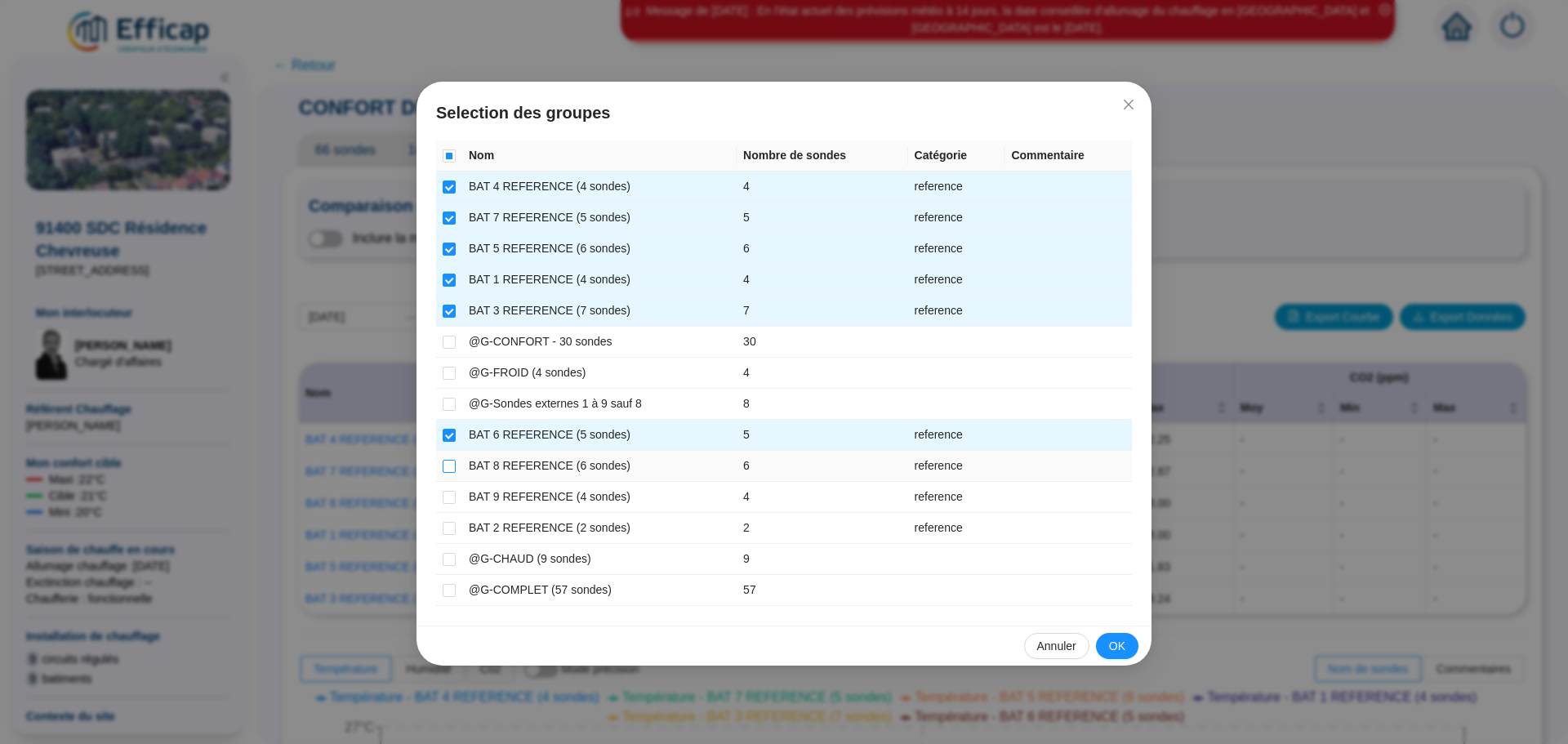
click at [452, 467] on input "checkbox" at bounding box center [449, 467] width 13 height 13
checkbox input "true"
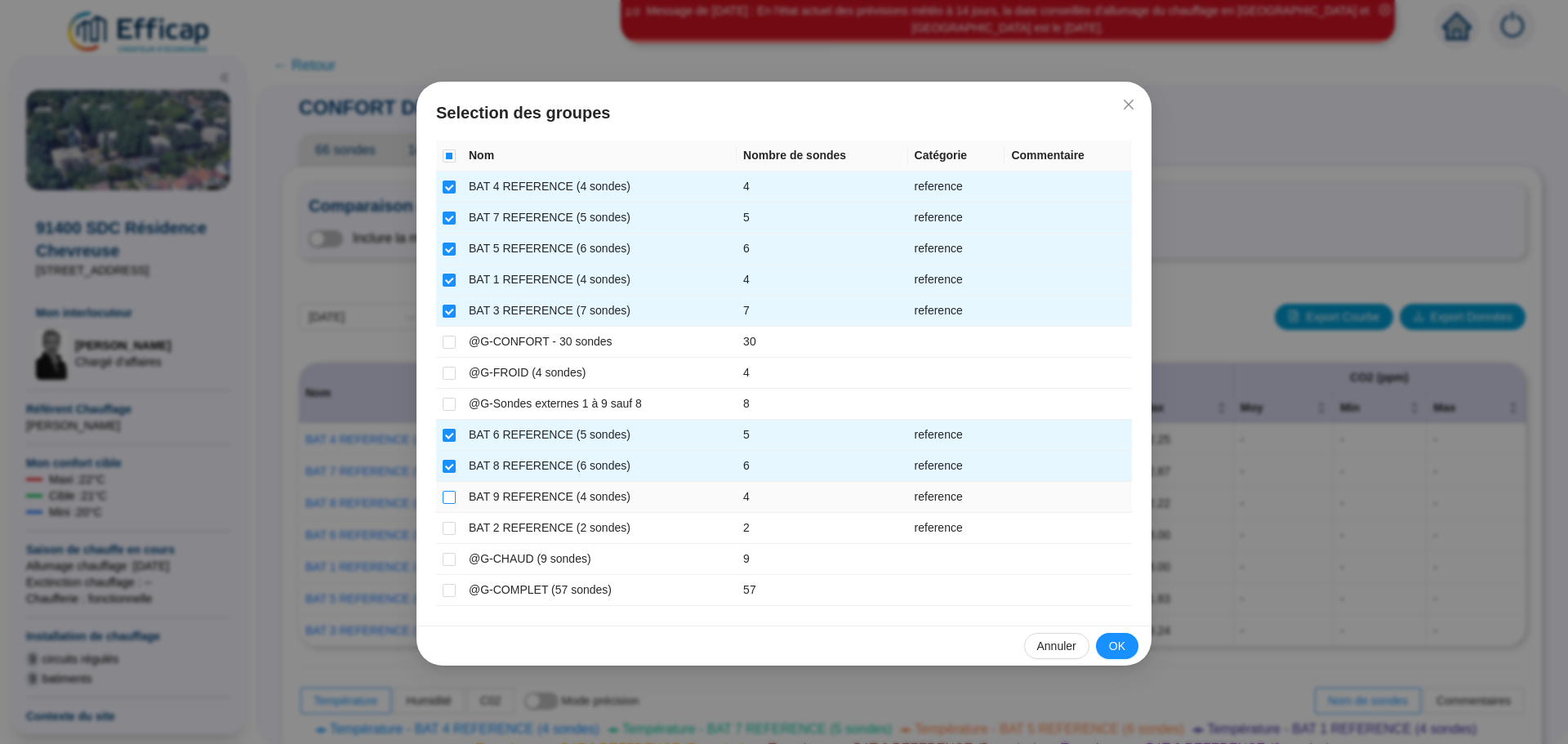
click at [451, 495] on input "checkbox" at bounding box center [449, 498] width 13 height 13
checkbox input "true"
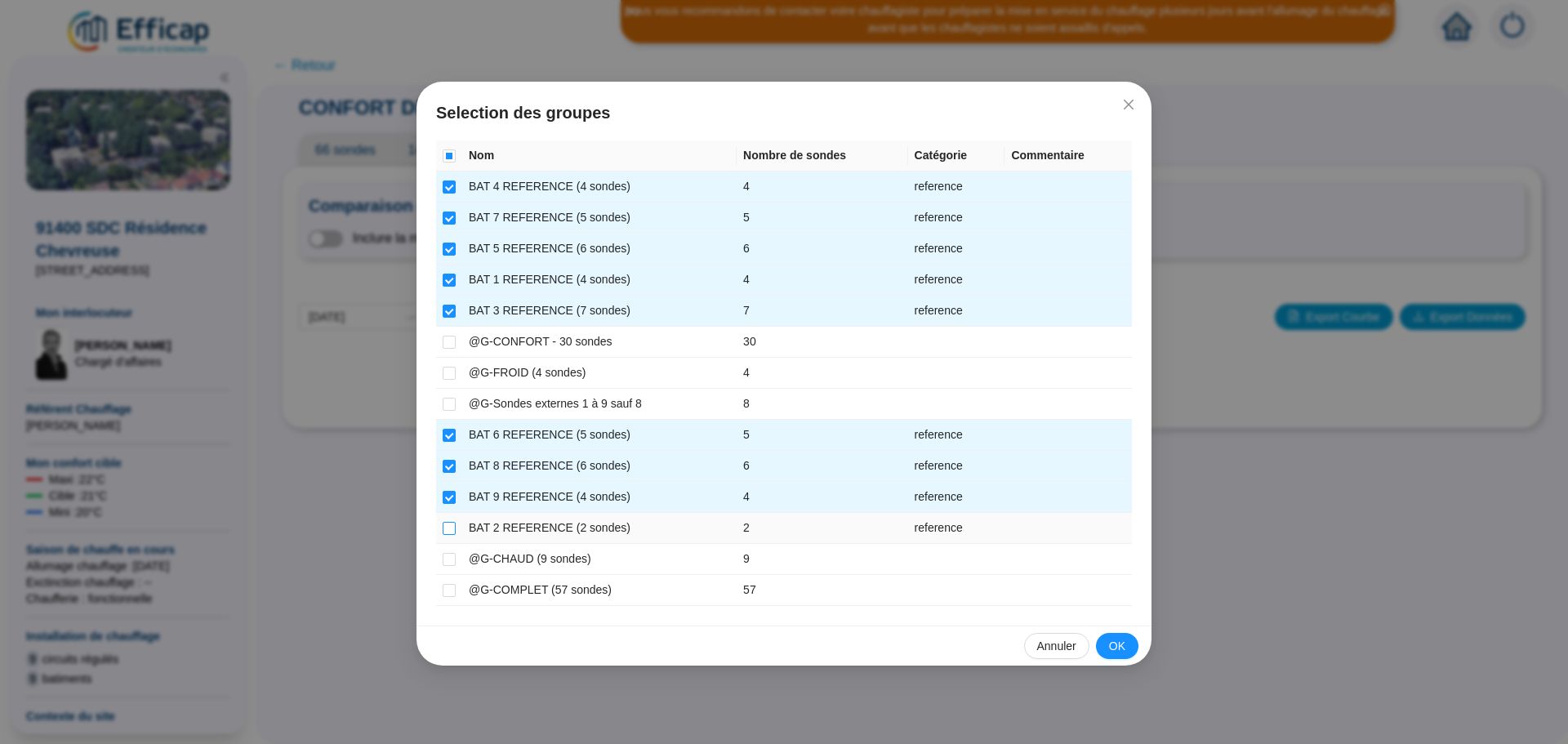
click at [446, 526] on input "checkbox" at bounding box center [449, 529] width 13 height 13
checkbox input "true"
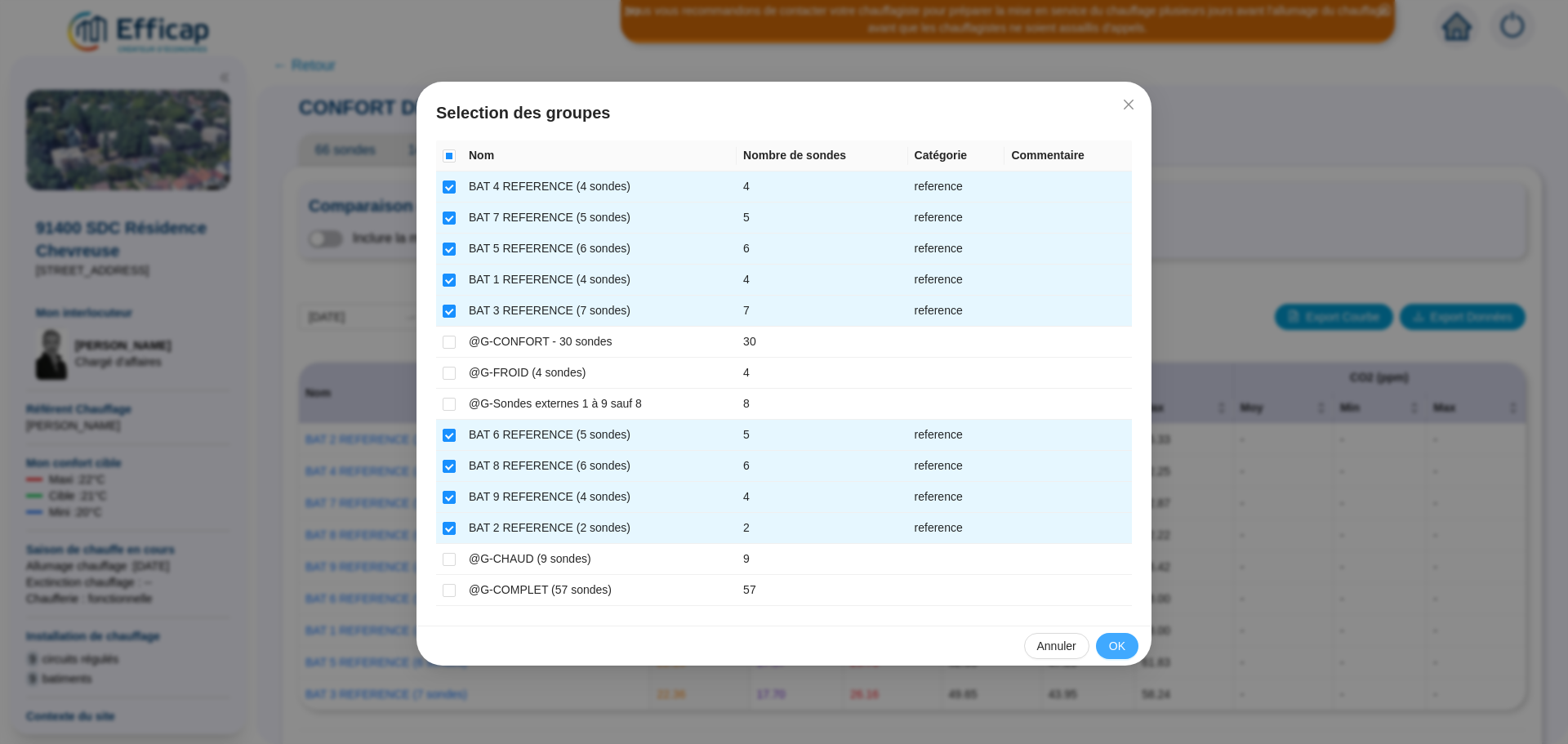
click at [1121, 641] on span "OK" at bounding box center [1117, 646] width 16 height 17
